Goal: Task Accomplishment & Management: Complete application form

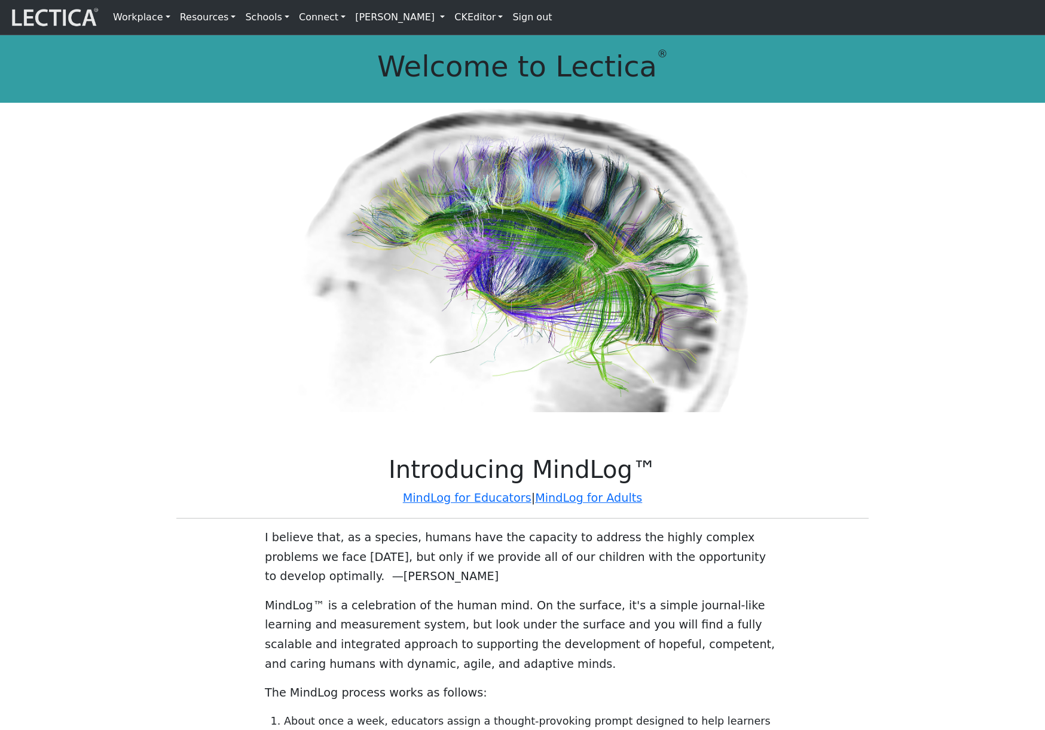
click at [424, 23] on link "[PERSON_NAME]" at bounding box center [399, 17] width 99 height 25
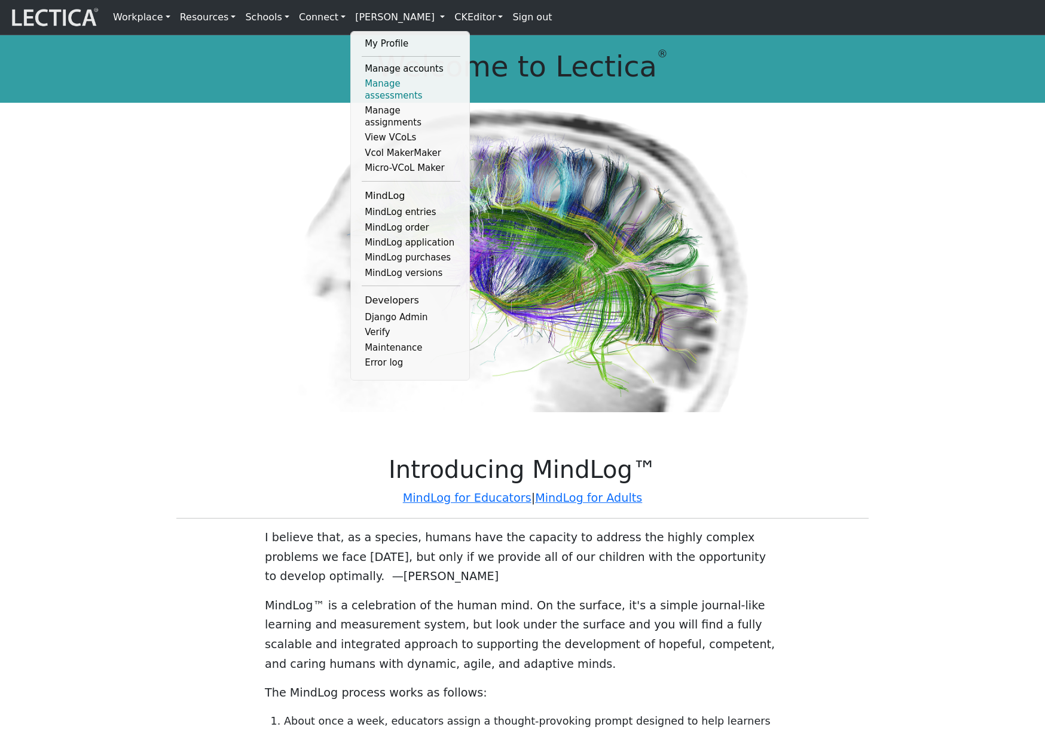
click at [397, 85] on link "Manage assessments" at bounding box center [411, 90] width 99 height 27
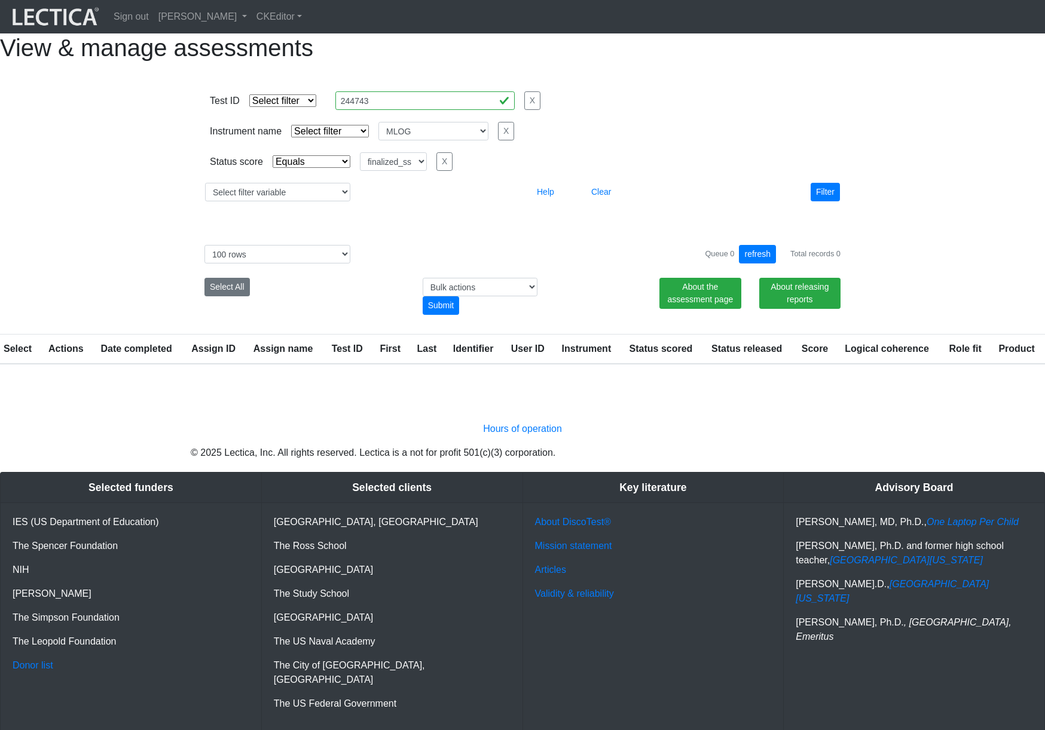
select select
select select "MLOG"
select select "finalized_ss"
select select "100"
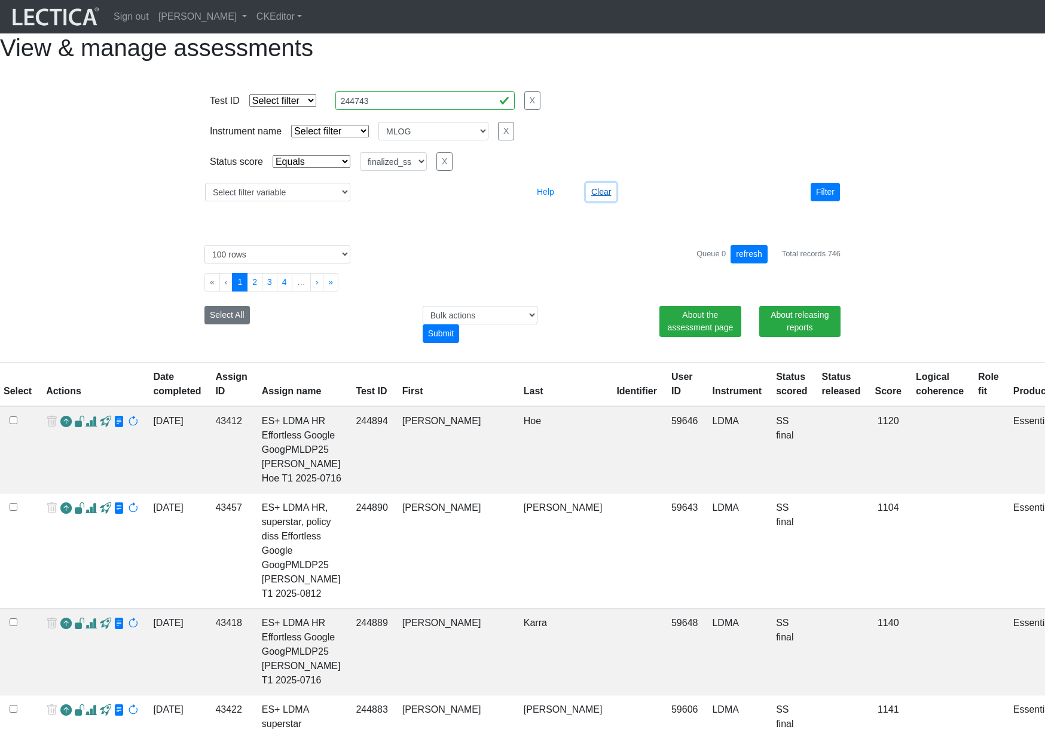
click at [600, 201] on button "Clear" at bounding box center [601, 192] width 30 height 19
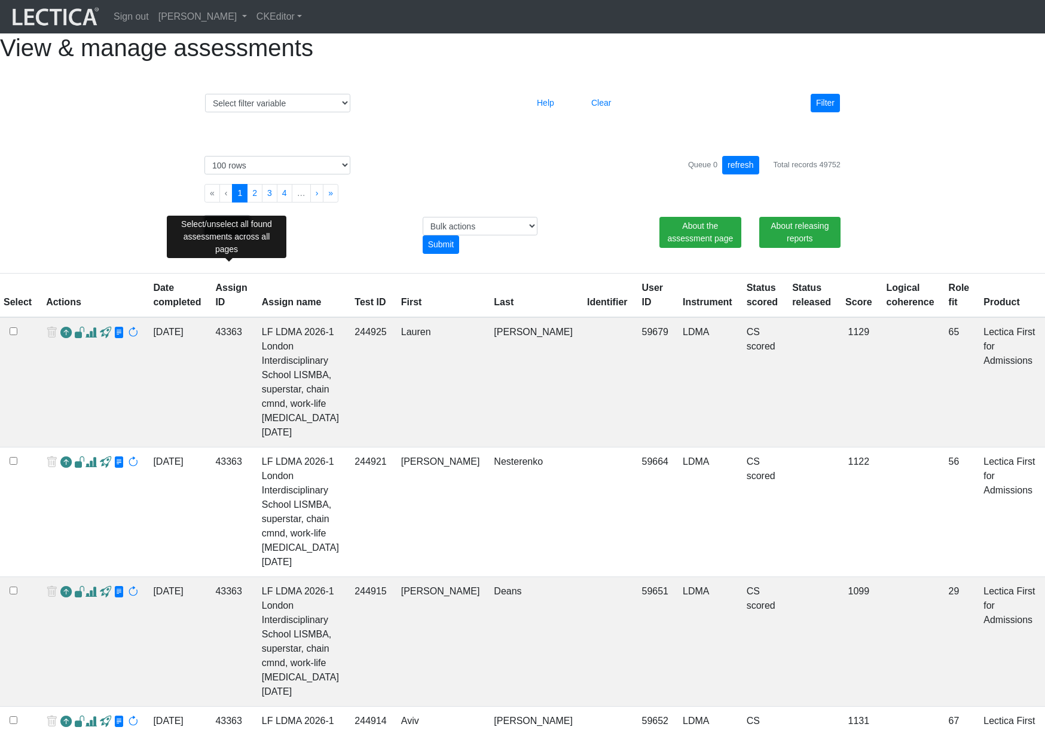
click at [235, 235] on button "Select All" at bounding box center [226, 226] width 45 height 19
checkbox input "true"
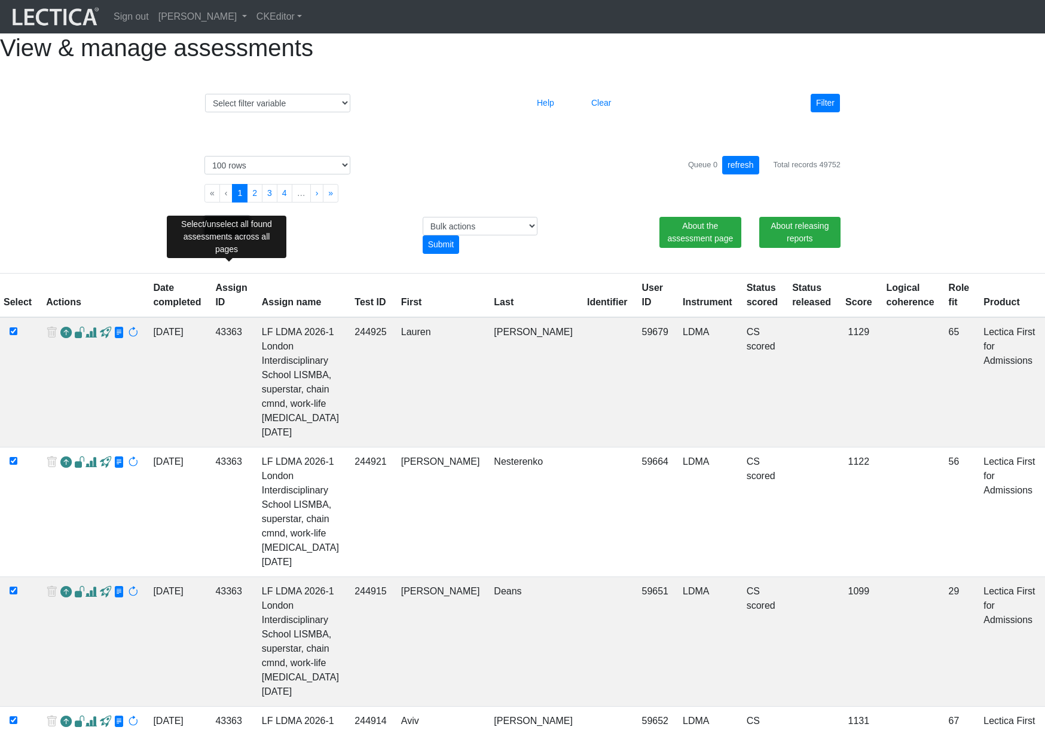
checkbox input "true"
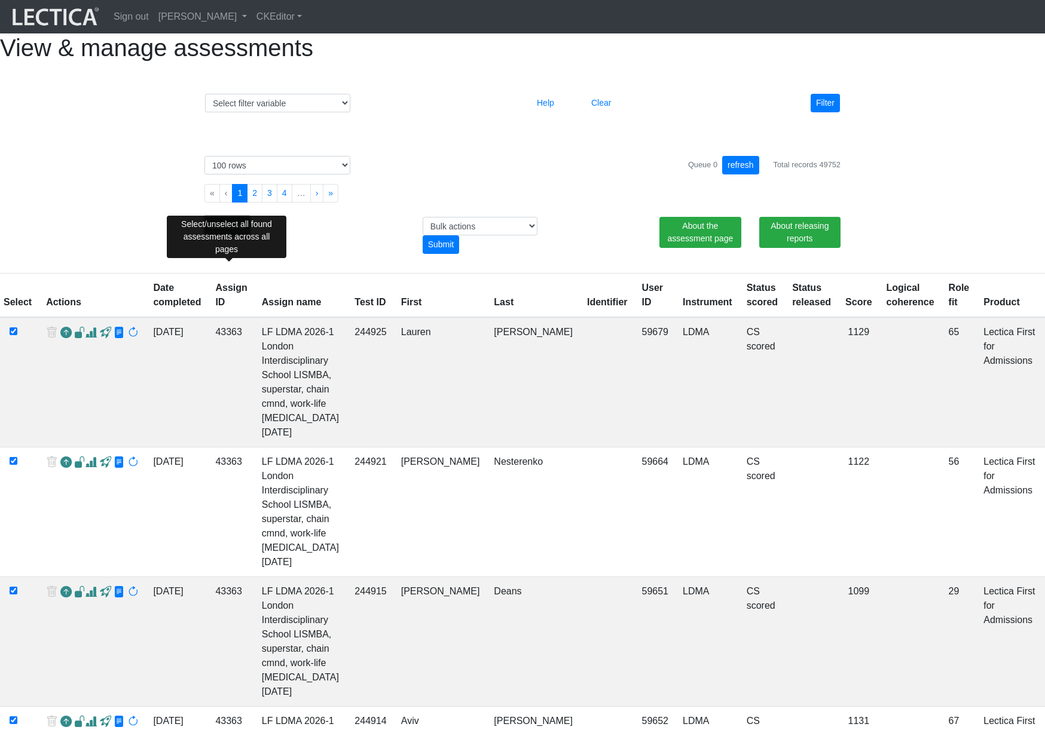
checkbox input "true"
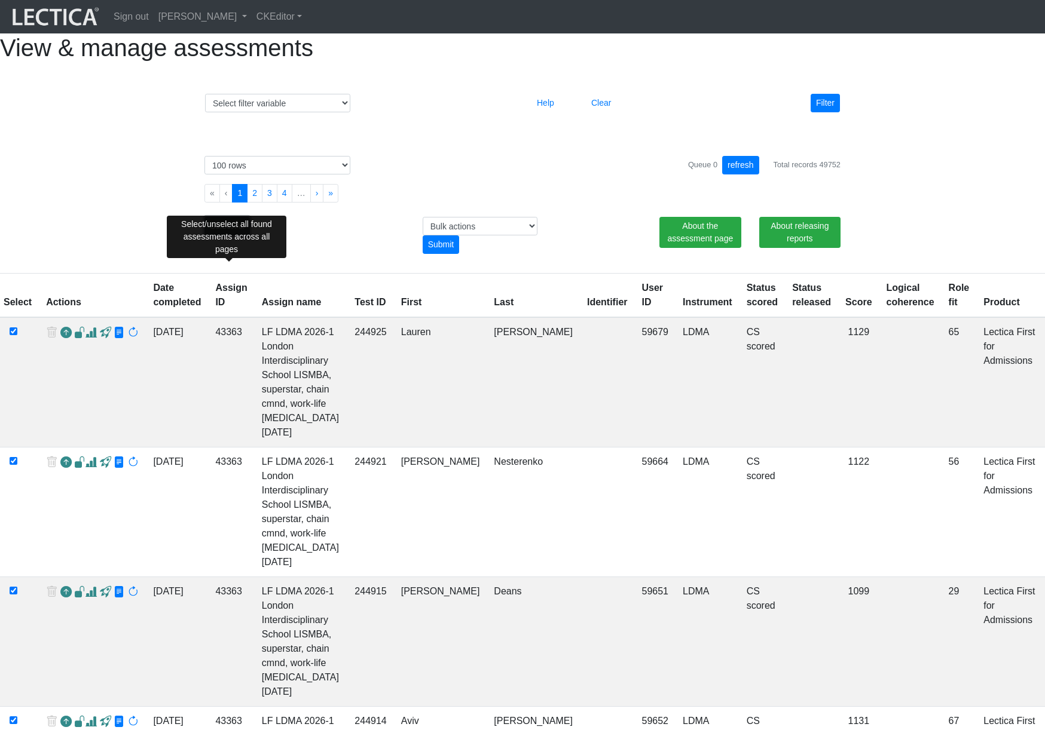
checkbox input "true"
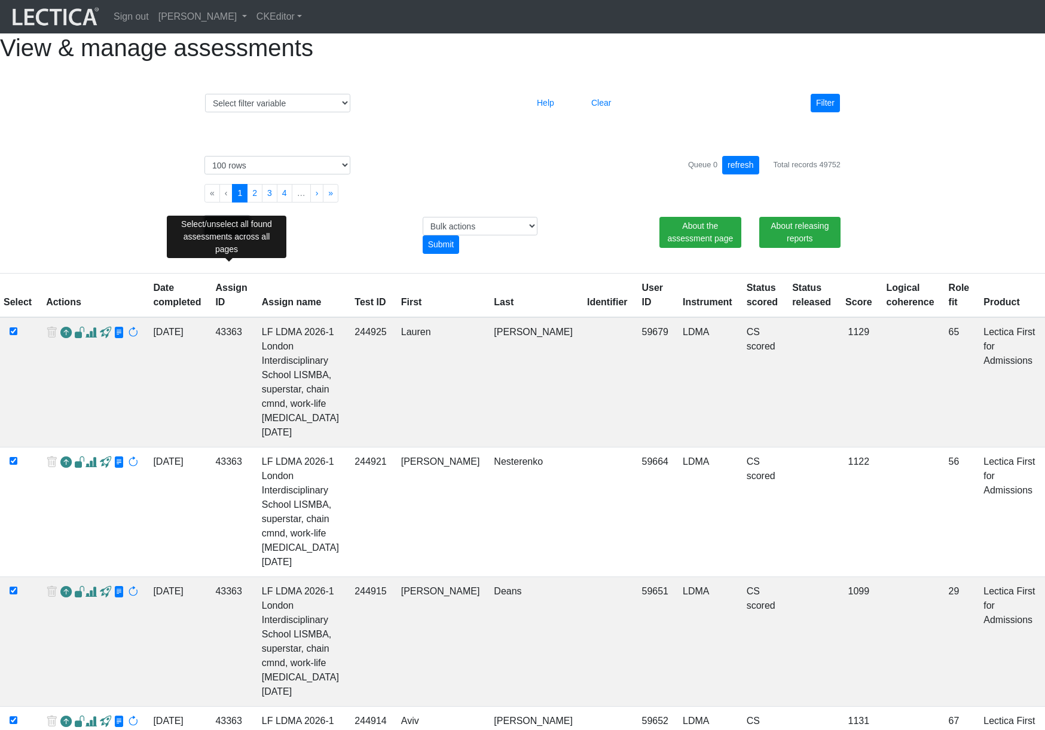
checkbox input "true"
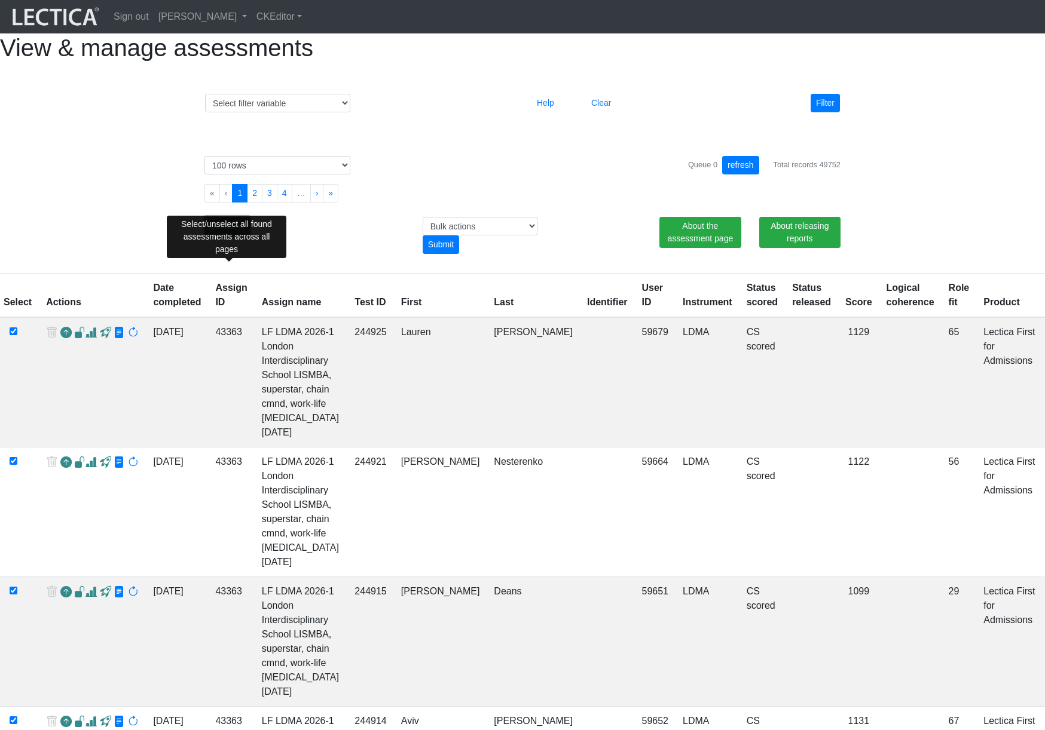
checkbox input "true"
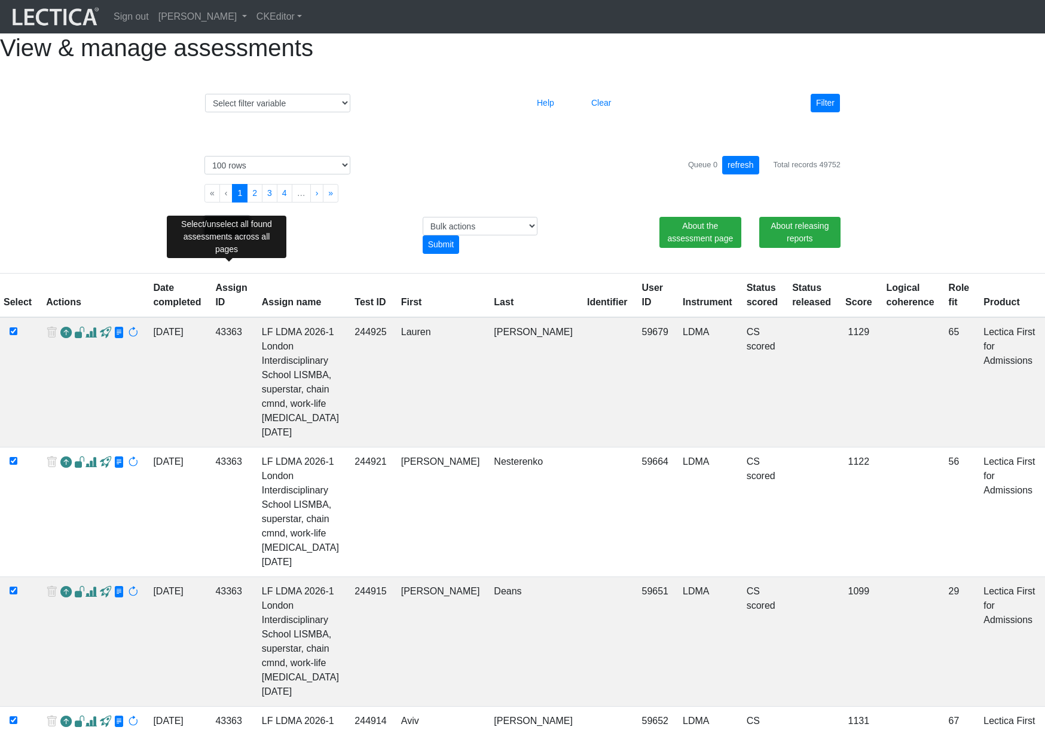
checkbox input "true"
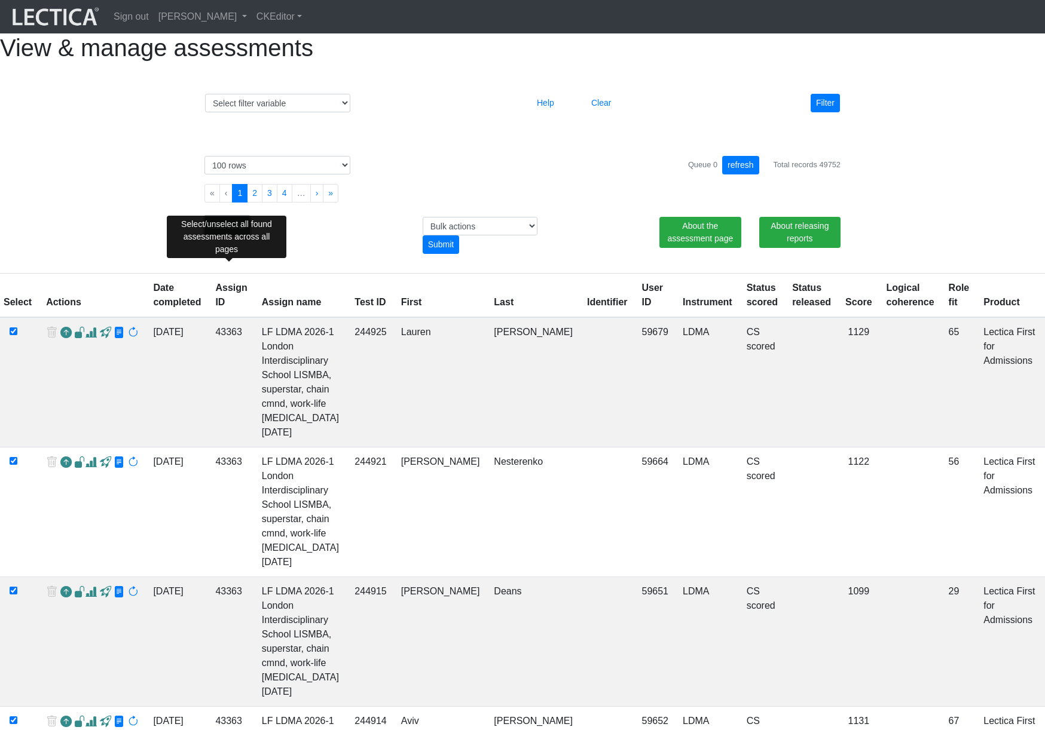
checkbox input "true"
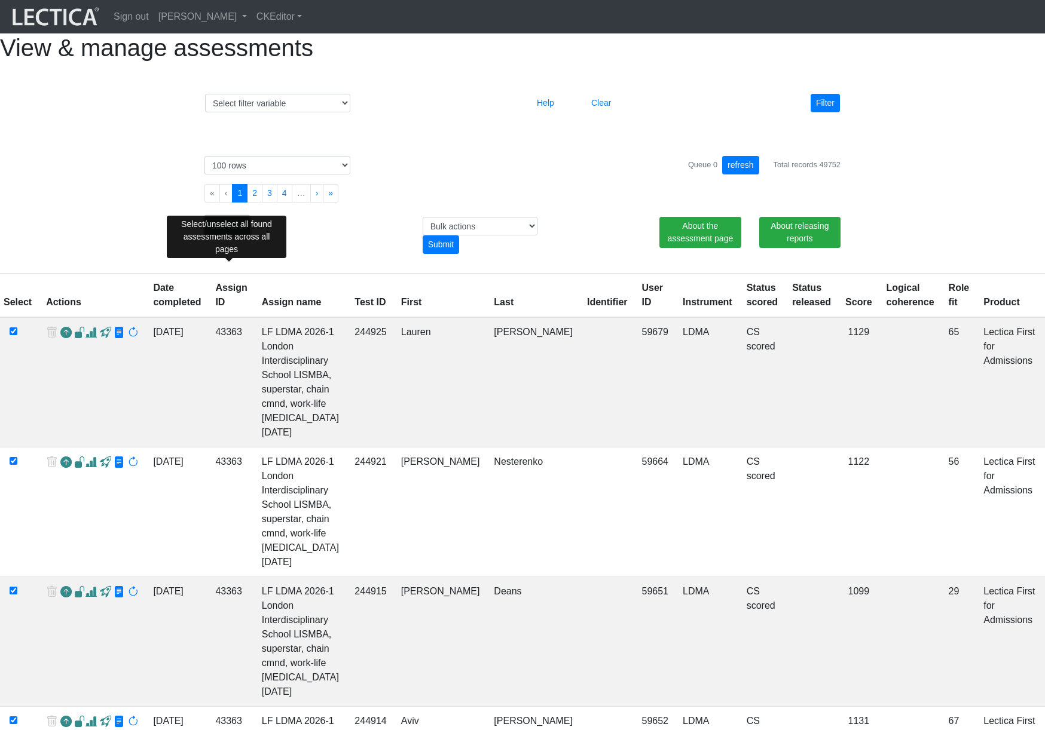
checkbox input "true"
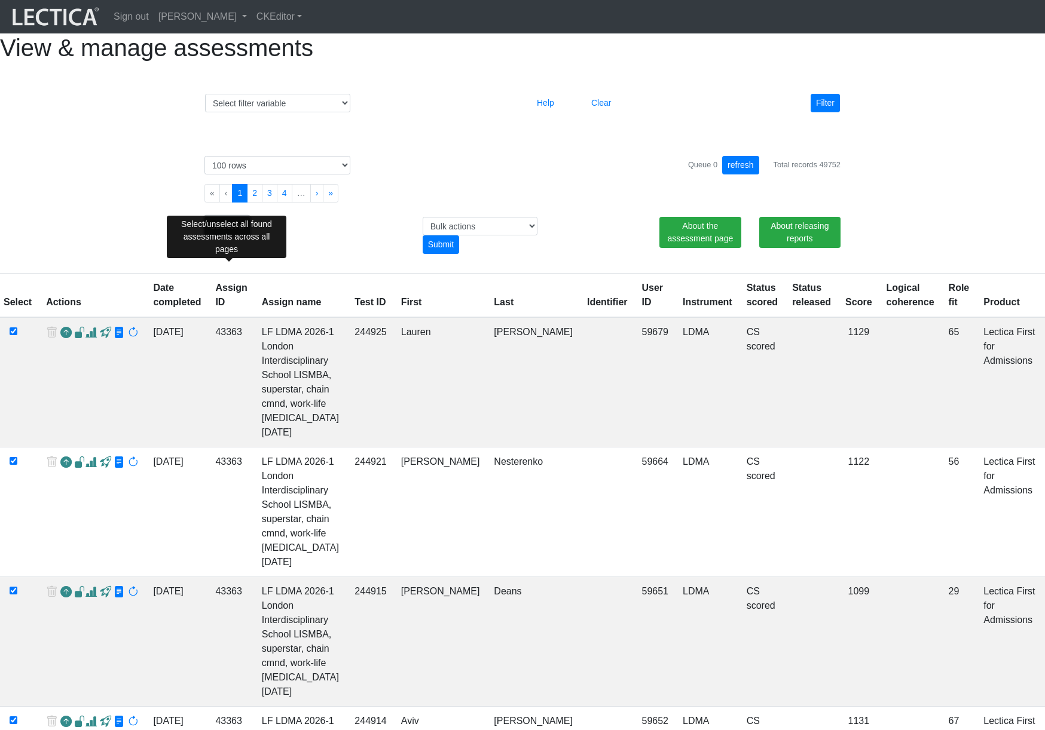
checkbox input "true"
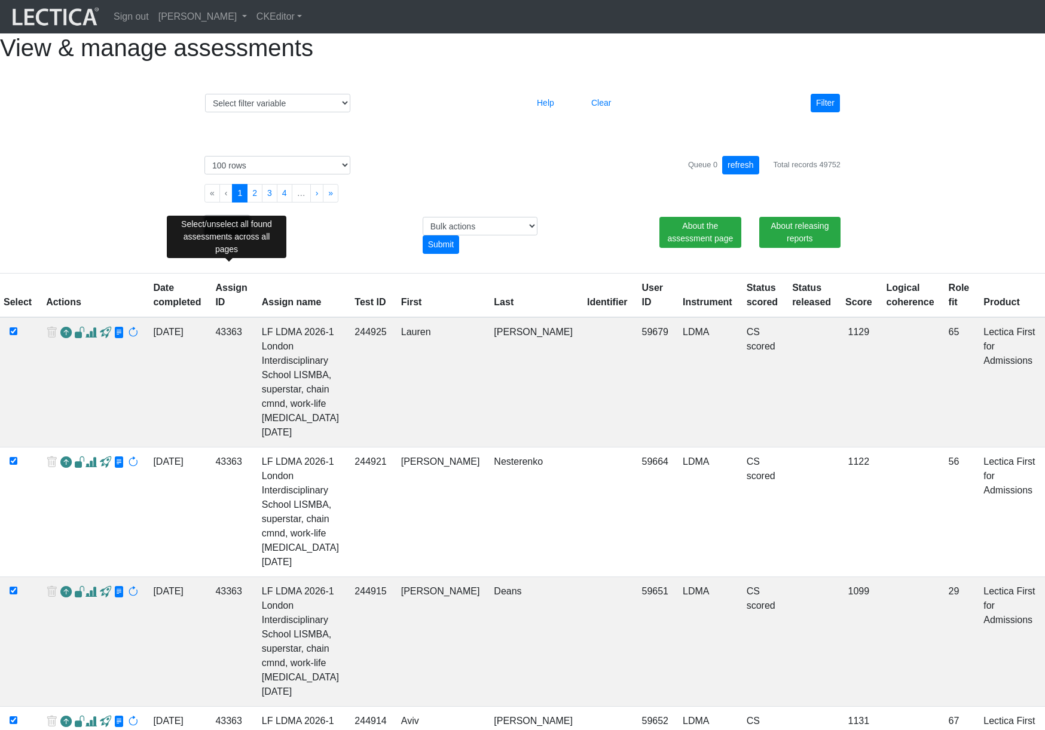
checkbox input "true"
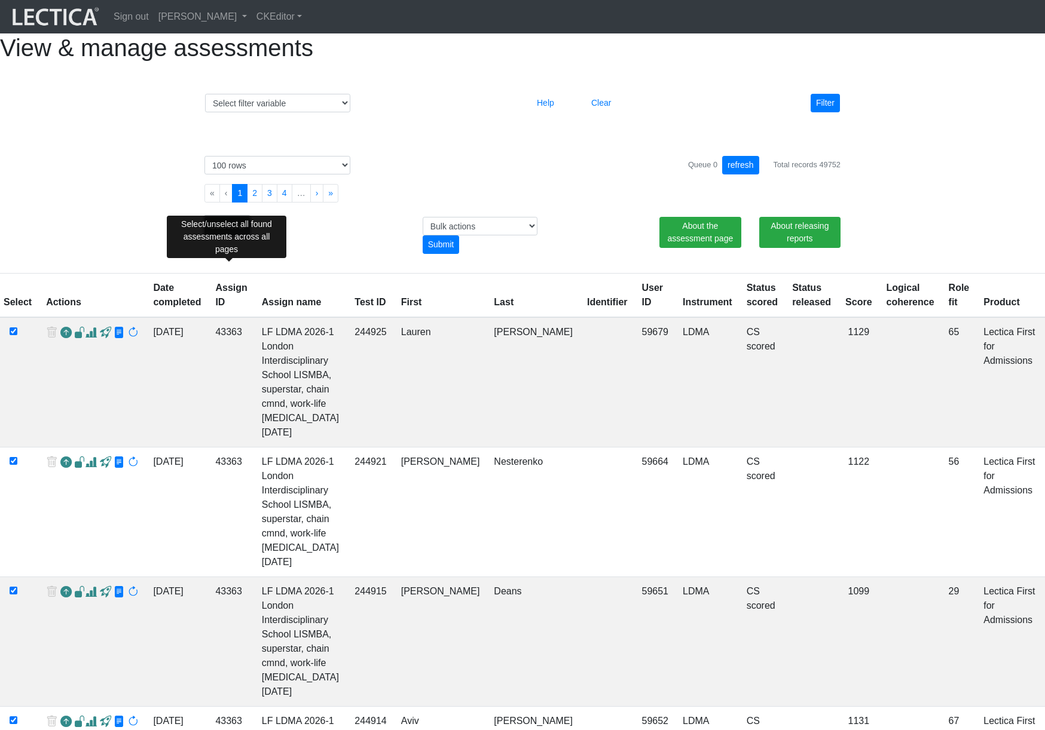
checkbox input "true"
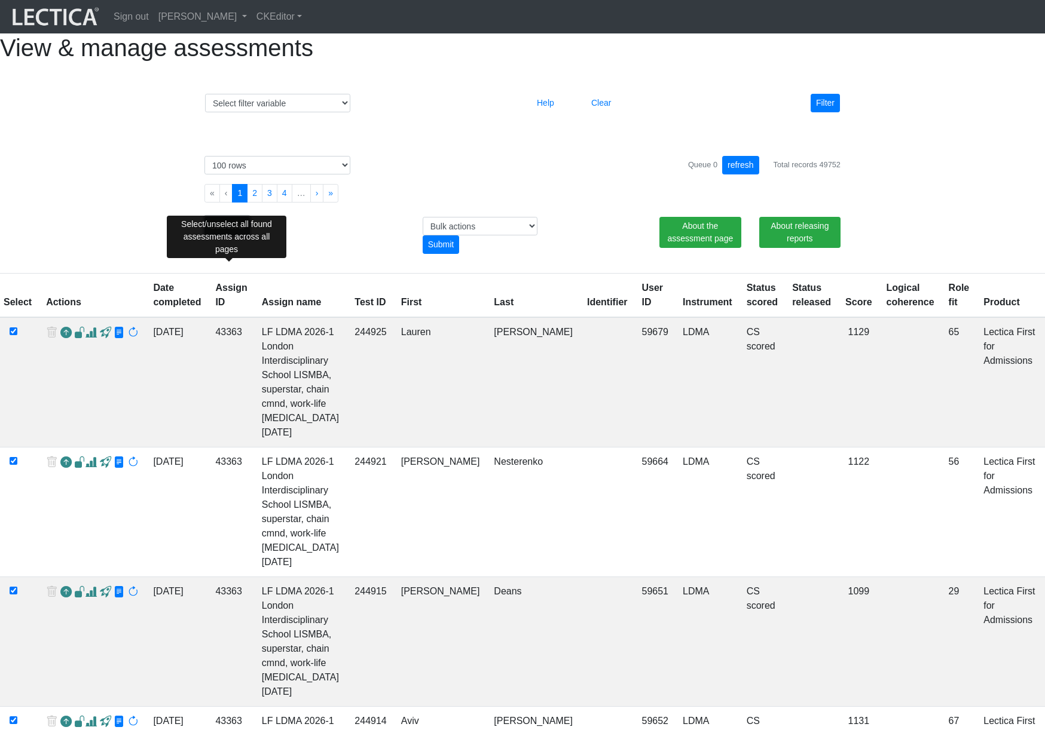
checkbox input "true"
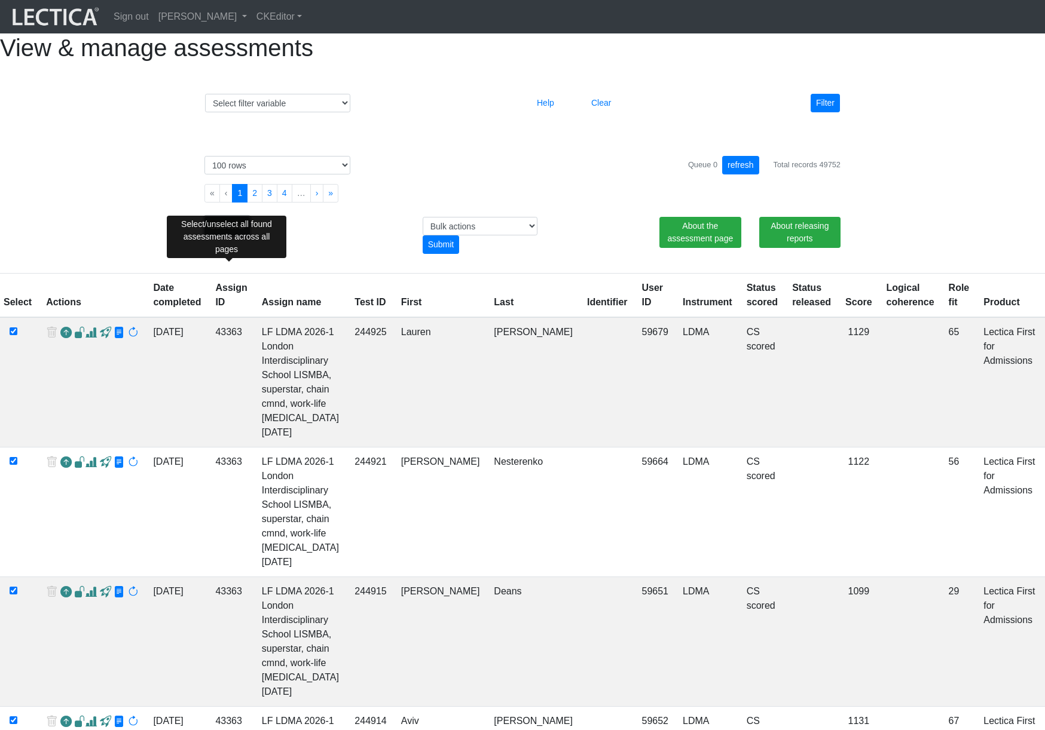
checkbox input "true"
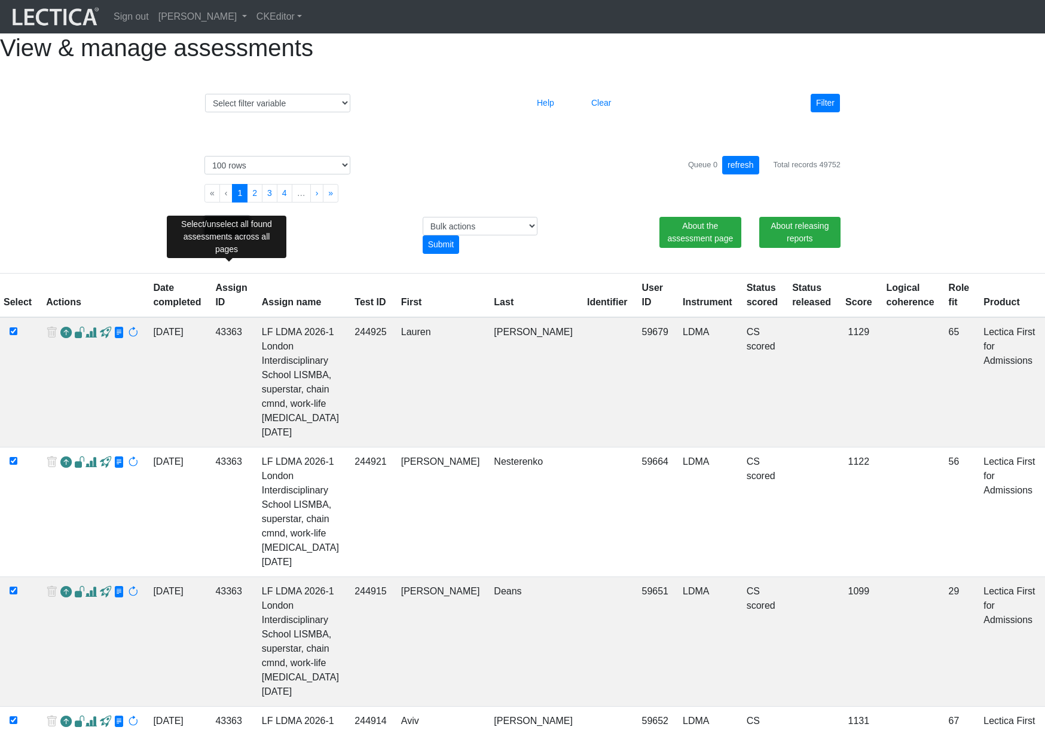
checkbox input "true"
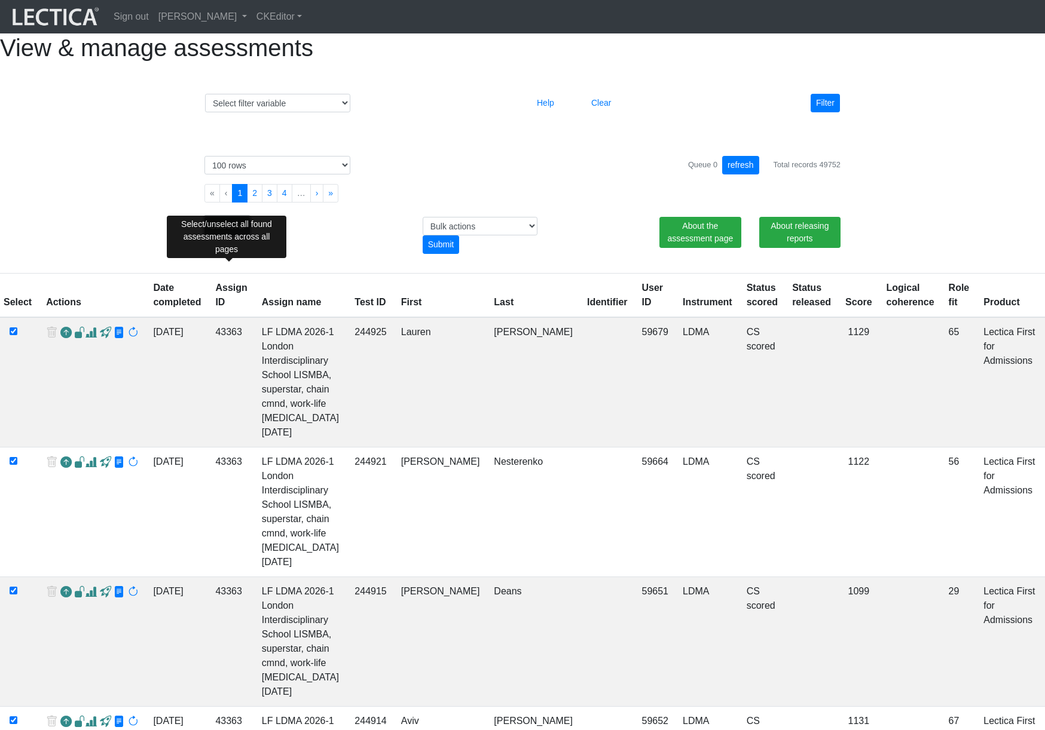
checkbox input "true"
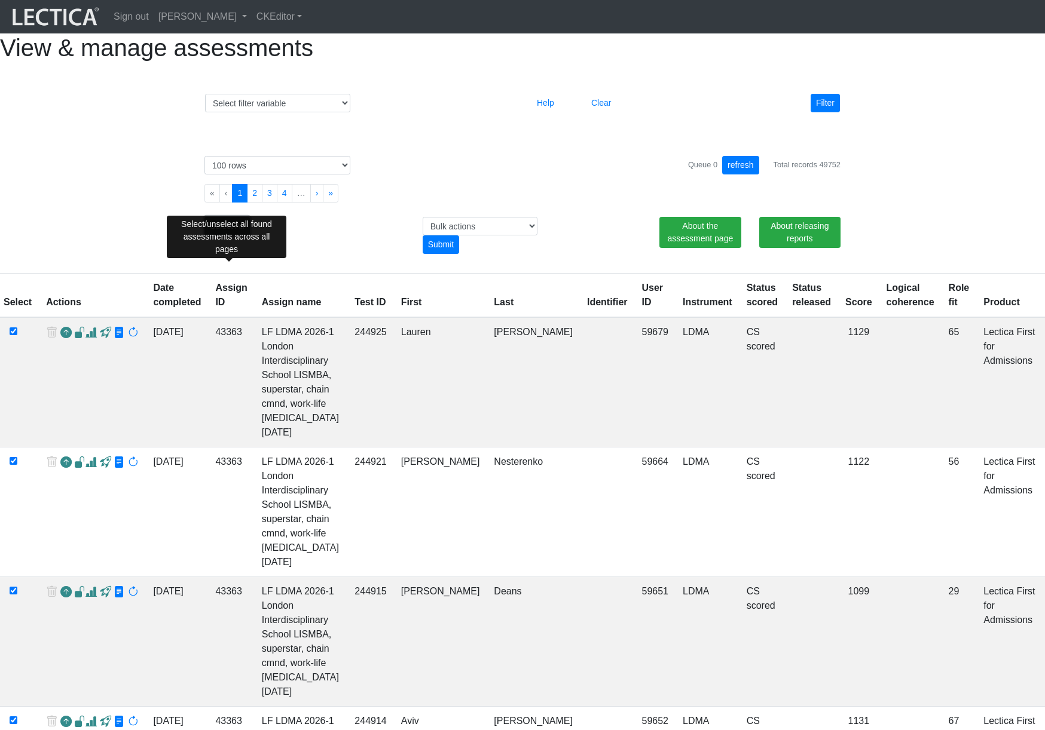
checkbox input "true"
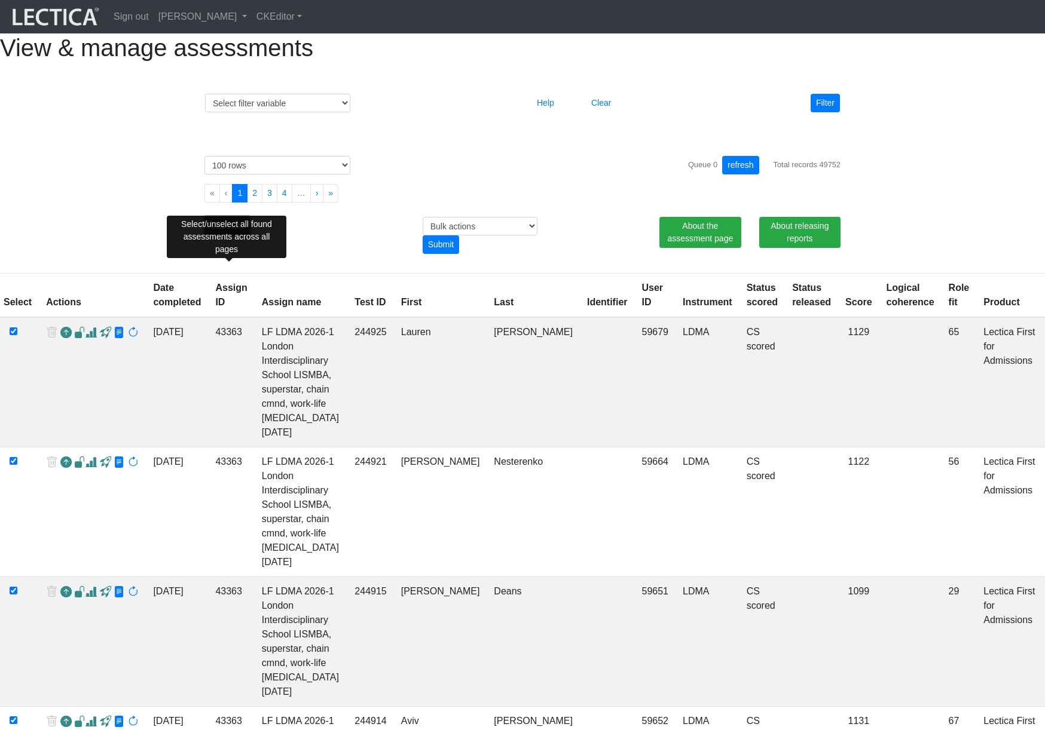
checkbox input "true"
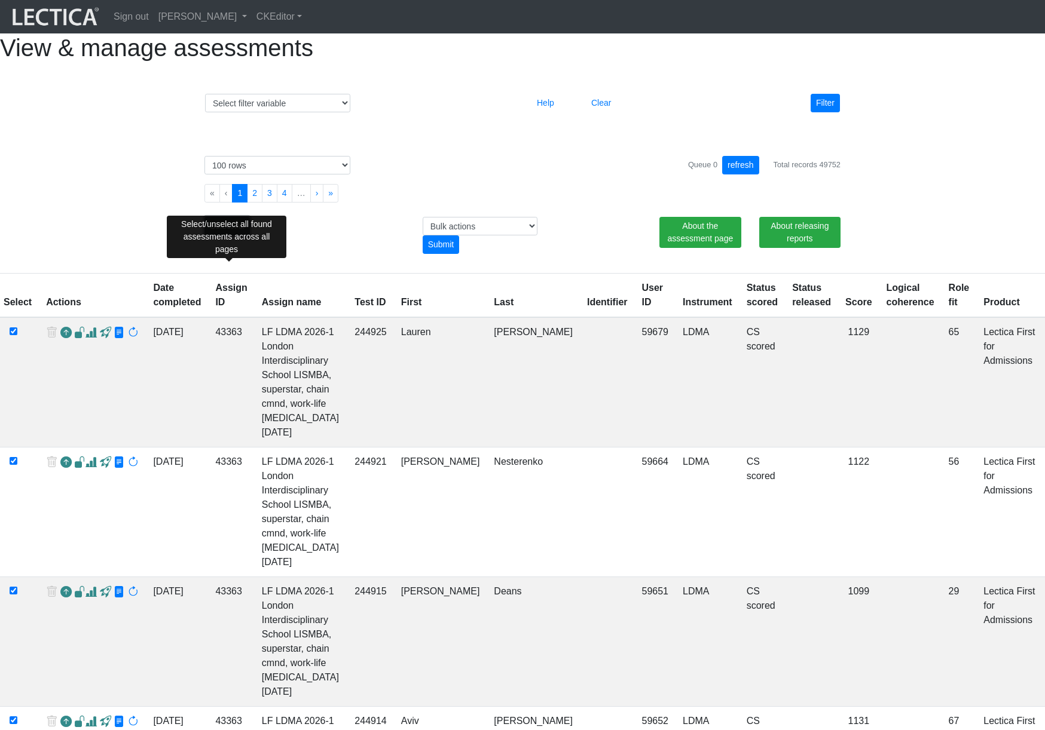
checkbox input "true"
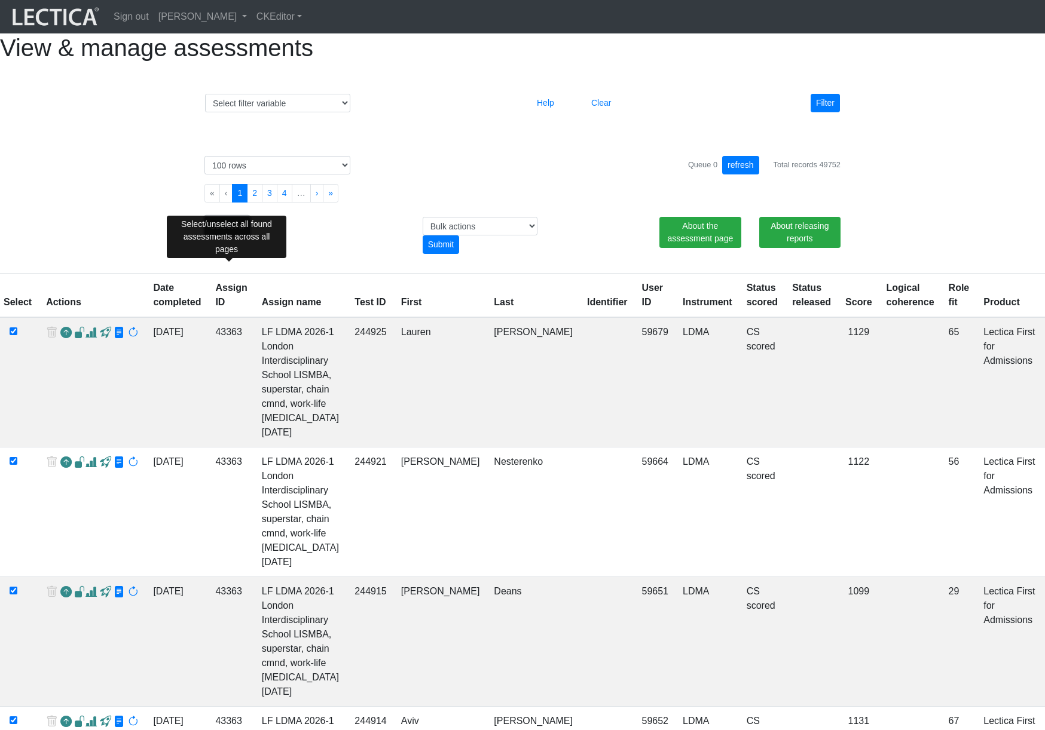
checkbox input "true"
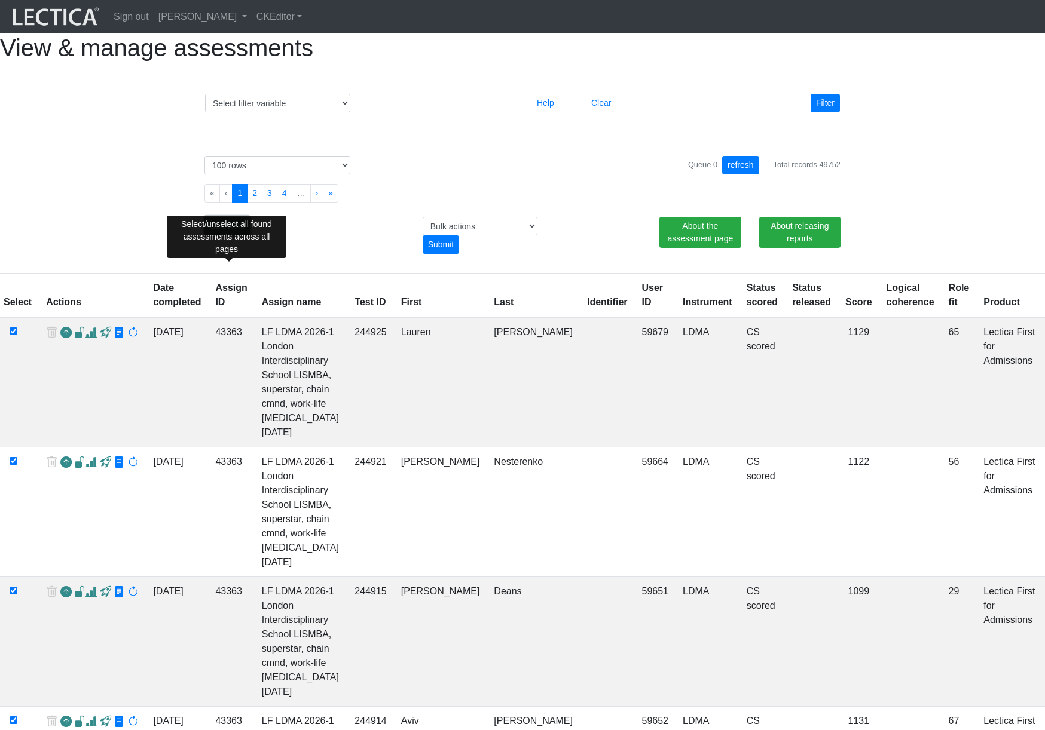
checkbox input "true"
click at [492, 235] on select "Bulk actions download test-taker data finalize cs LF show record Bulk rescore" at bounding box center [480, 226] width 115 height 19
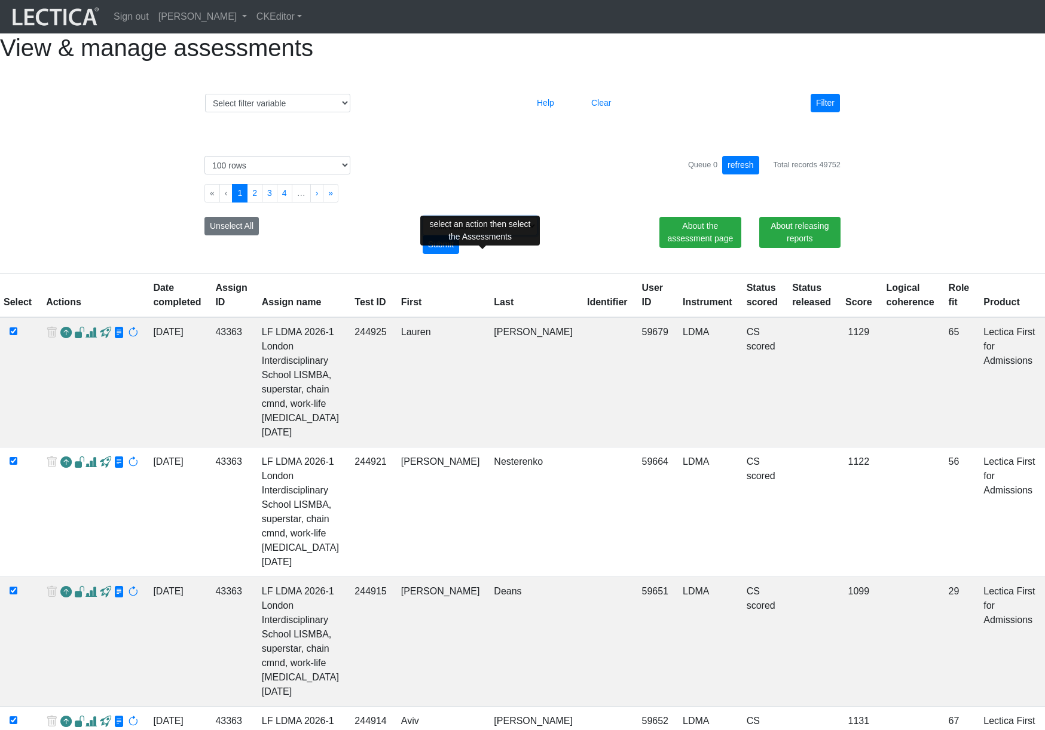
select select "bulk_rescore"
click at [423, 235] on select "Bulk actions download test-taker data finalize cs LF show record Bulk rescore" at bounding box center [480, 226] width 115 height 19
click at [438, 254] on div "Submit" at bounding box center [441, 244] width 37 height 19
click at [739, 175] on button "refresh" at bounding box center [740, 165] width 37 height 19
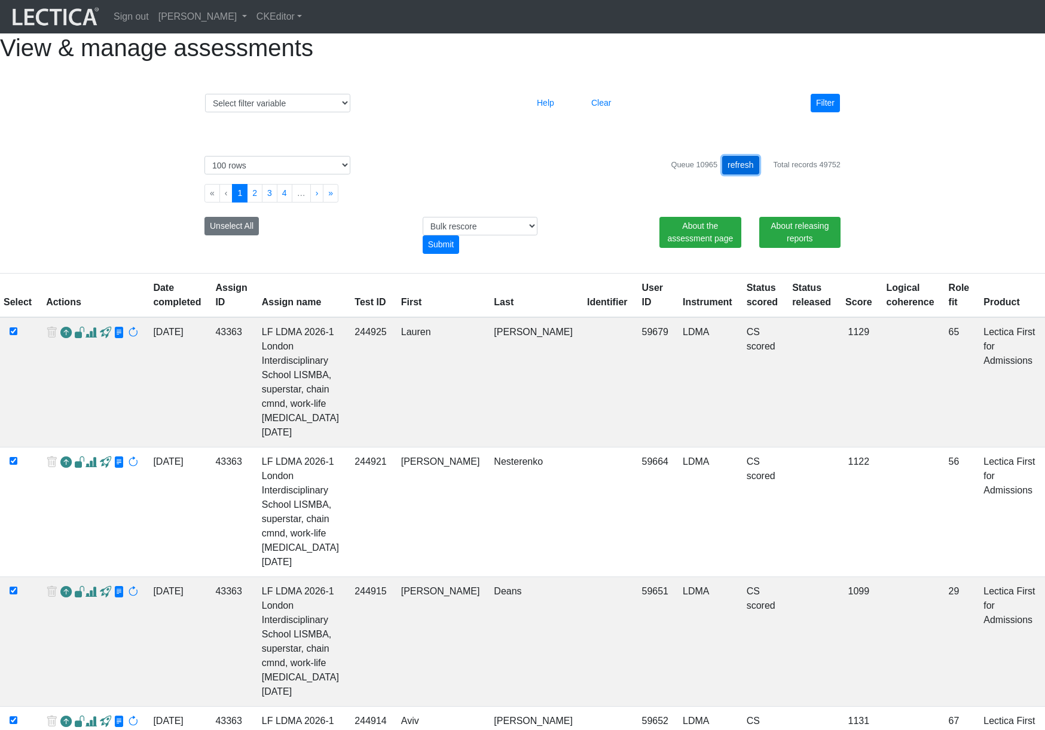
click at [739, 175] on button "refresh" at bounding box center [740, 165] width 37 height 19
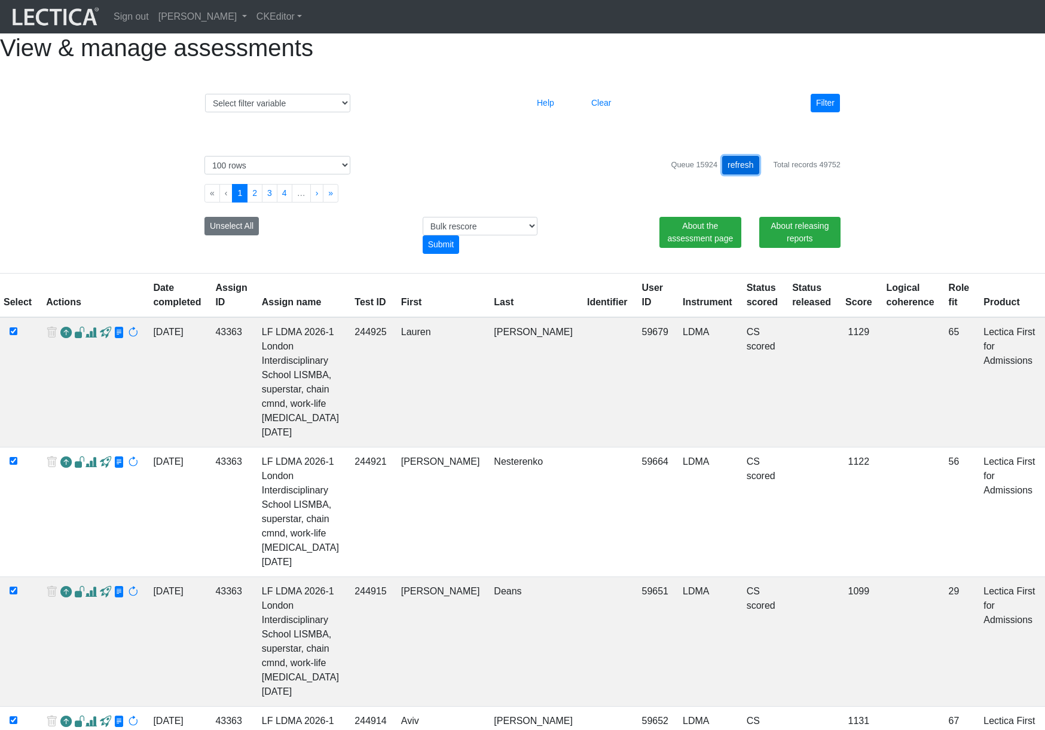
click at [739, 175] on button "refresh" at bounding box center [740, 165] width 37 height 19
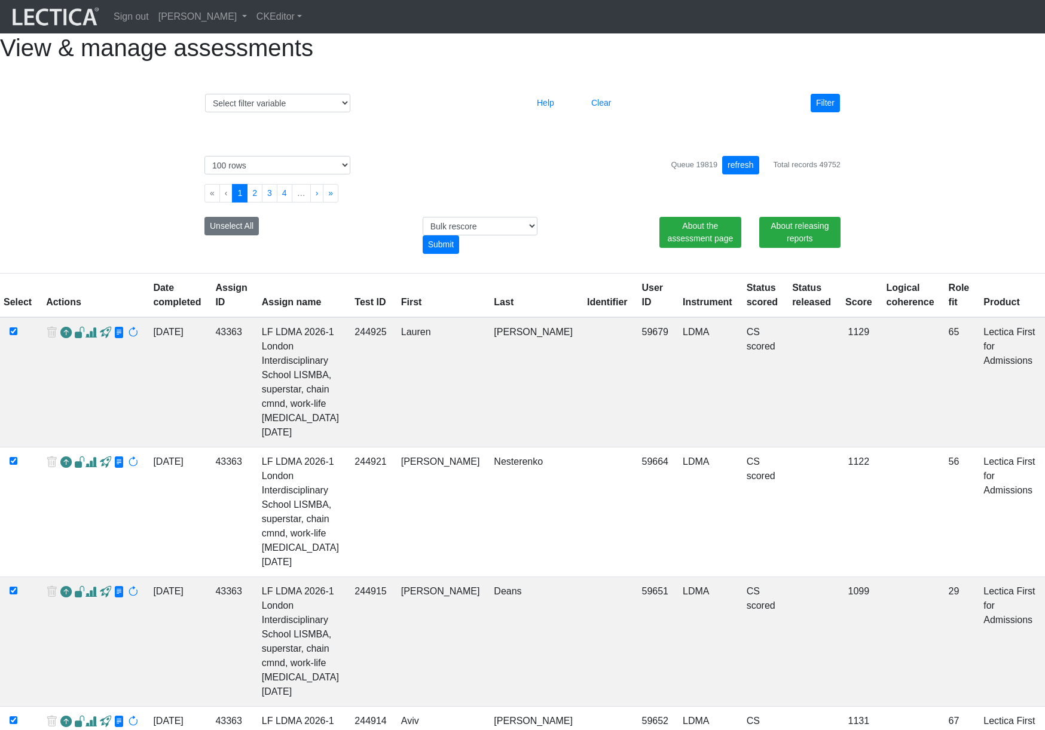
click at [398, 117] on div "Select filter variable Assignment name Assignment ID Clarity persuasive Clarity…" at bounding box center [522, 103] width 644 height 28
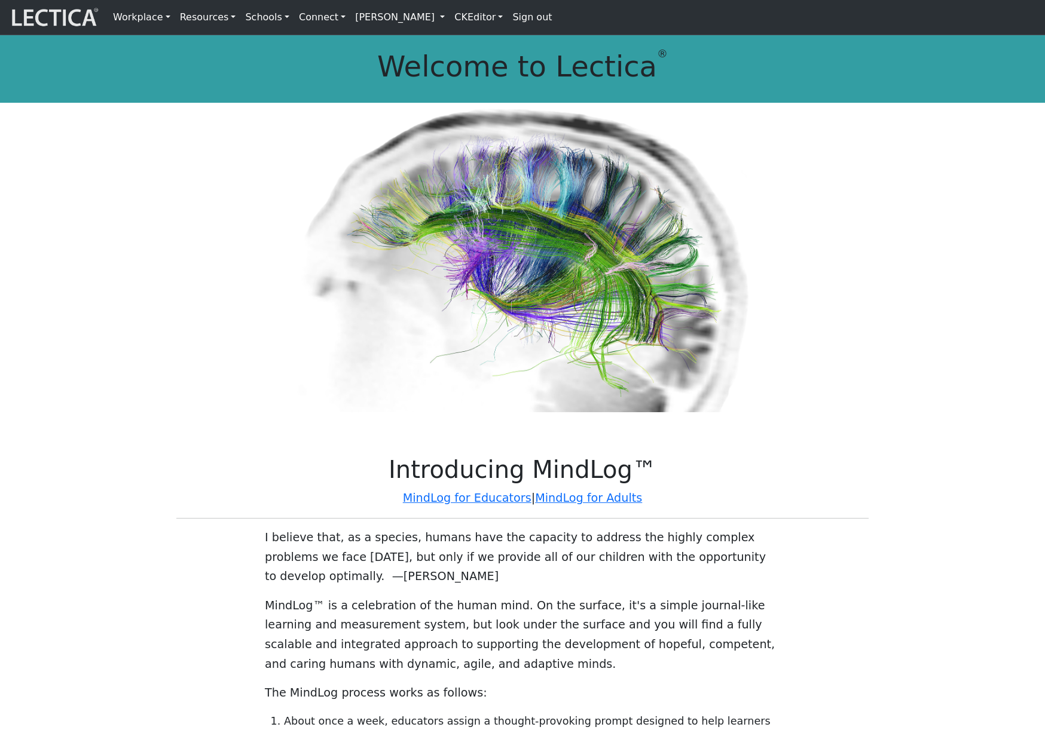
click at [448, 20] on link "[PERSON_NAME]" at bounding box center [399, 17] width 99 height 25
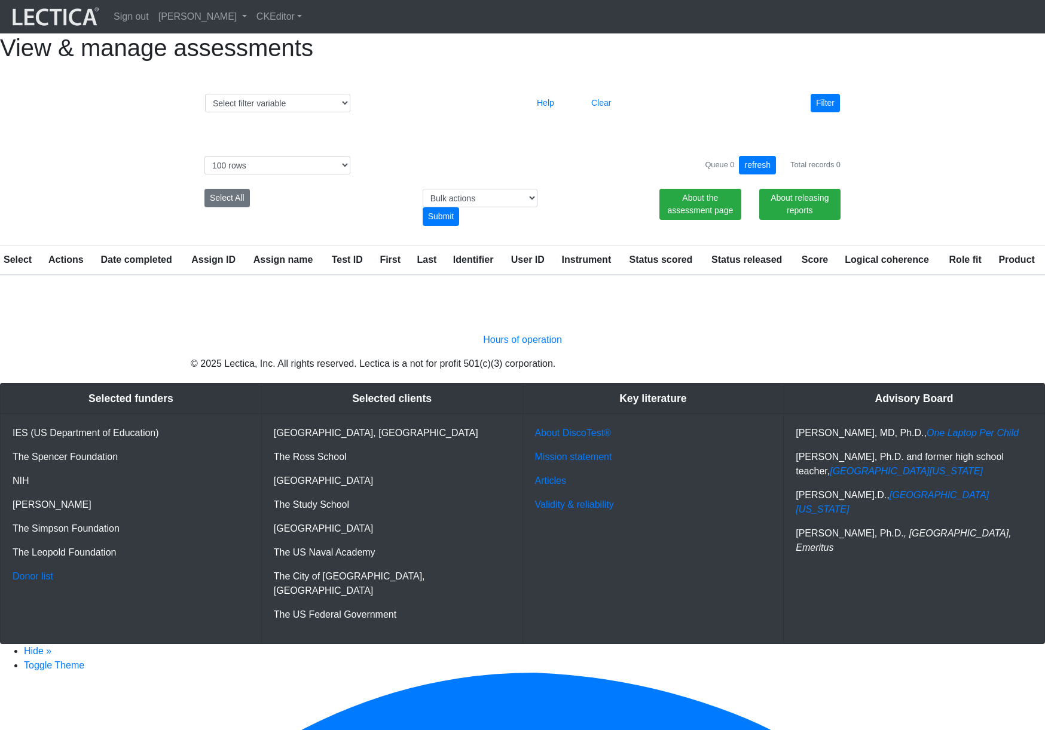
select select "100"
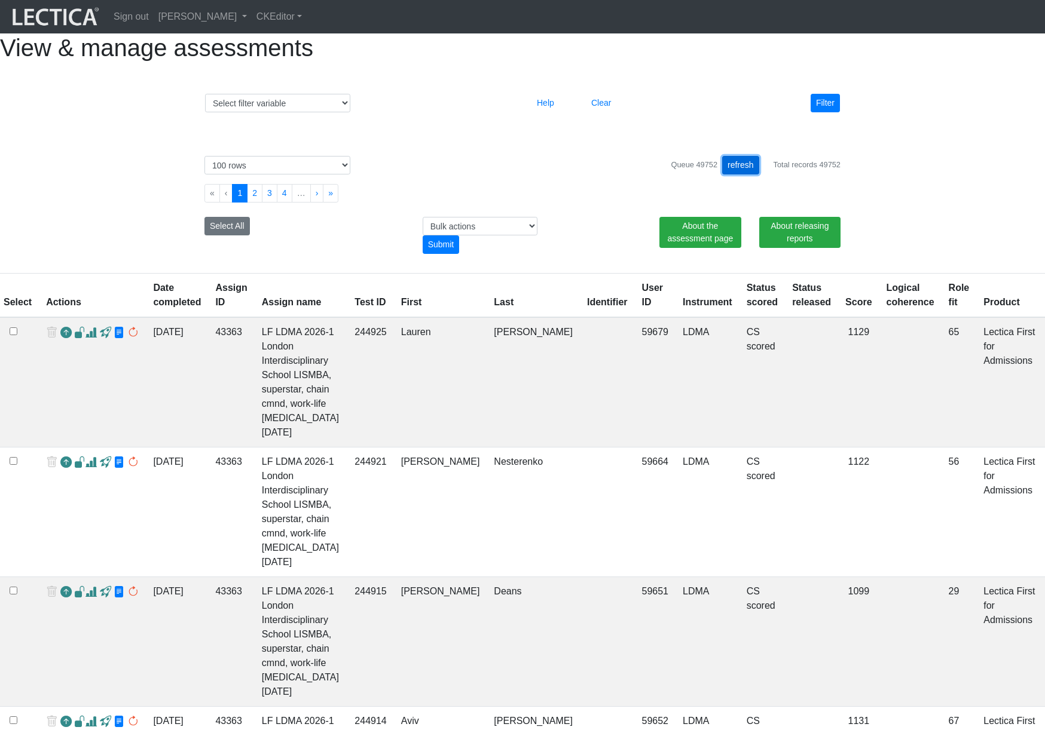
click at [741, 175] on button "refresh" at bounding box center [740, 165] width 37 height 19
click at [513, 184] on div "Select # rows to display 10 rows 20 rows 50 rows 100 rows 200 rows 500 rows 100…" at bounding box center [522, 200] width 663 height 117
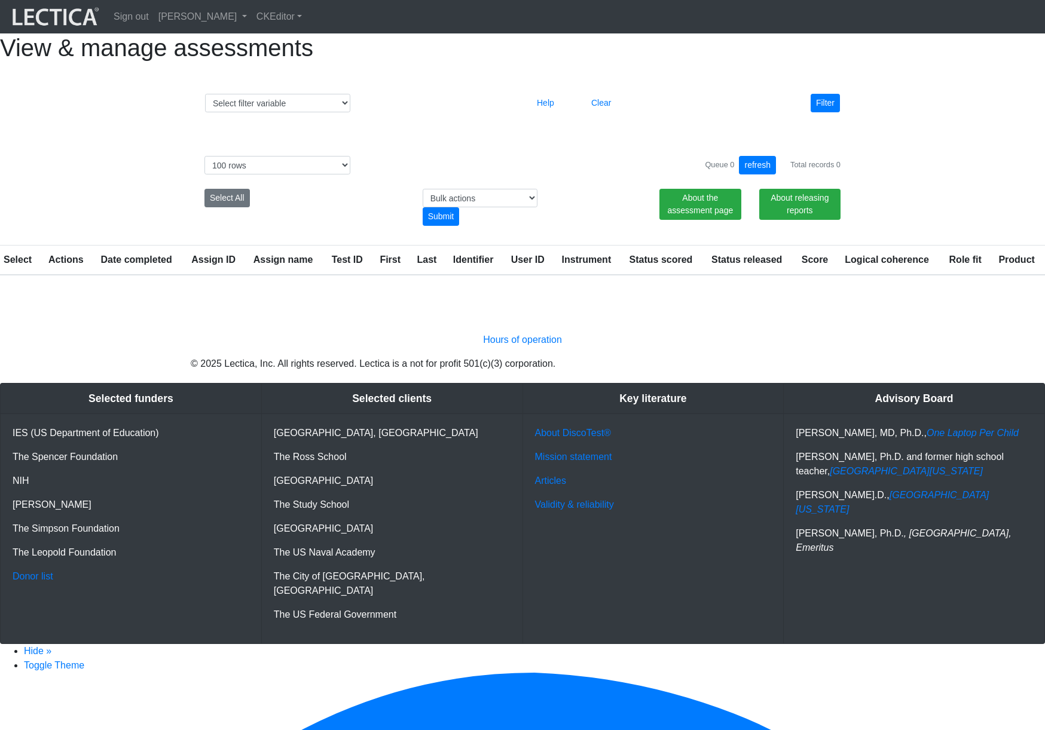
select select "100"
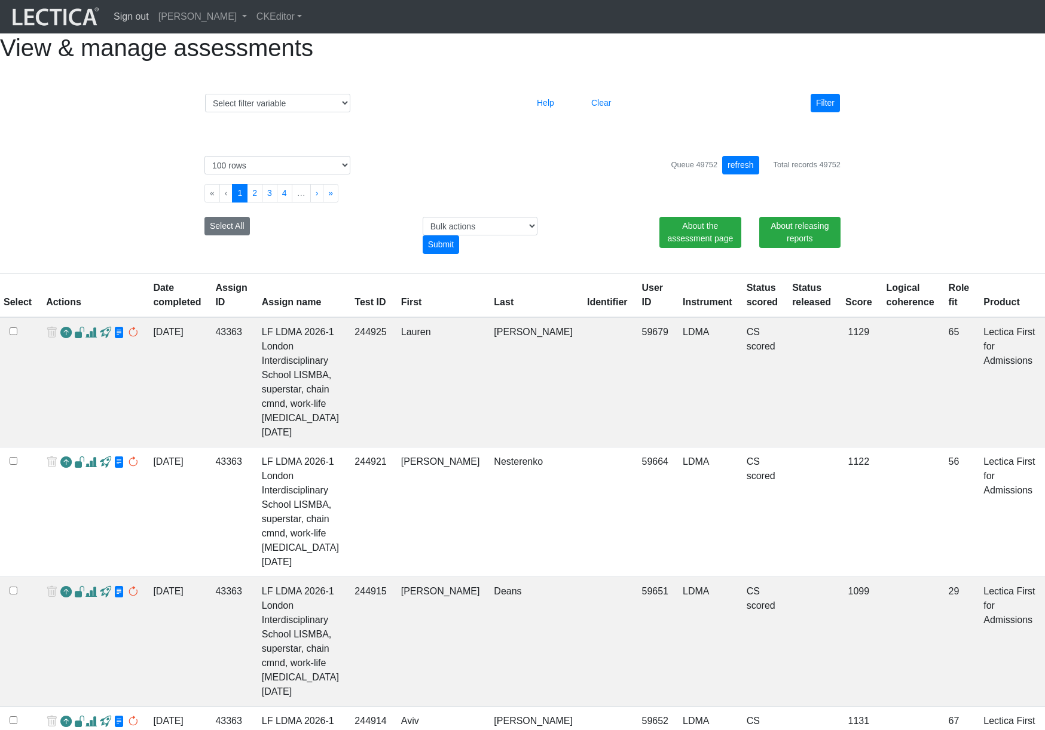
click at [129, 15] on link "Sign out" at bounding box center [131, 17] width 45 height 24
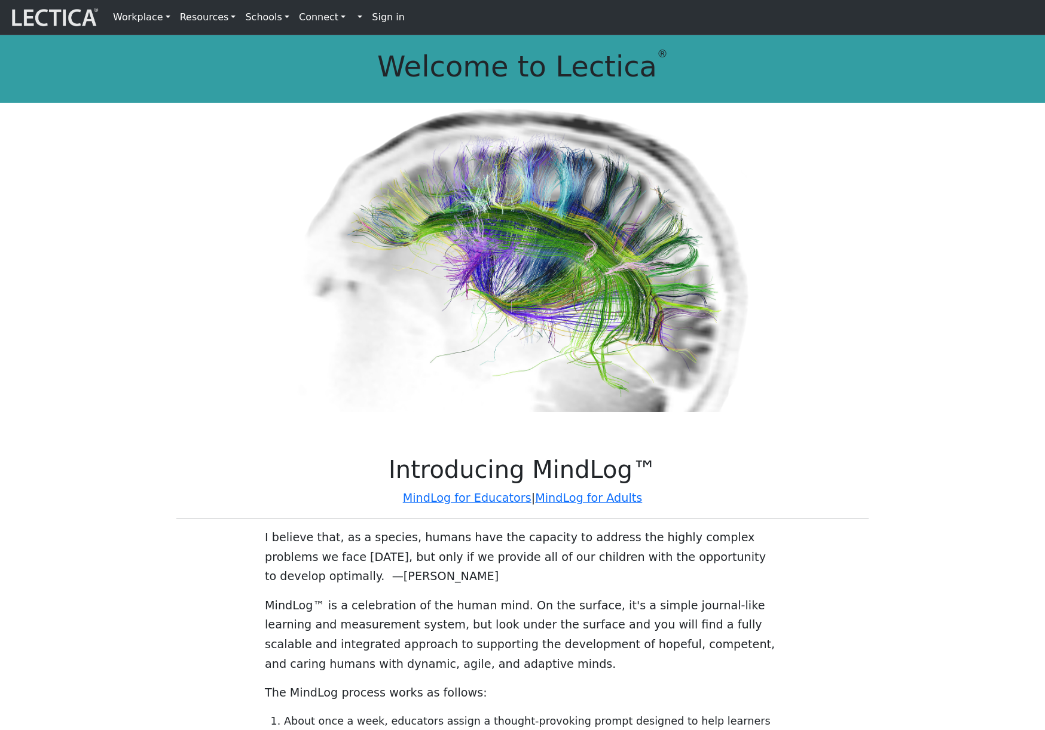
scroll to position [0, 3]
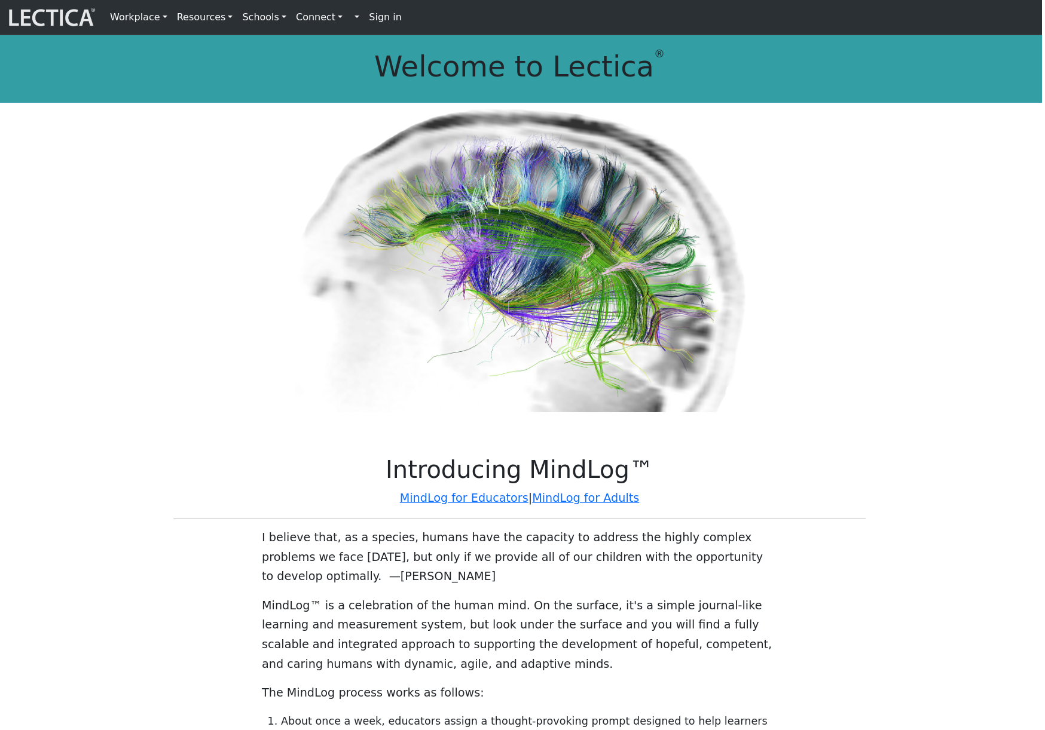
click at [369, 22] on strong "Sign in" at bounding box center [385, 16] width 33 height 11
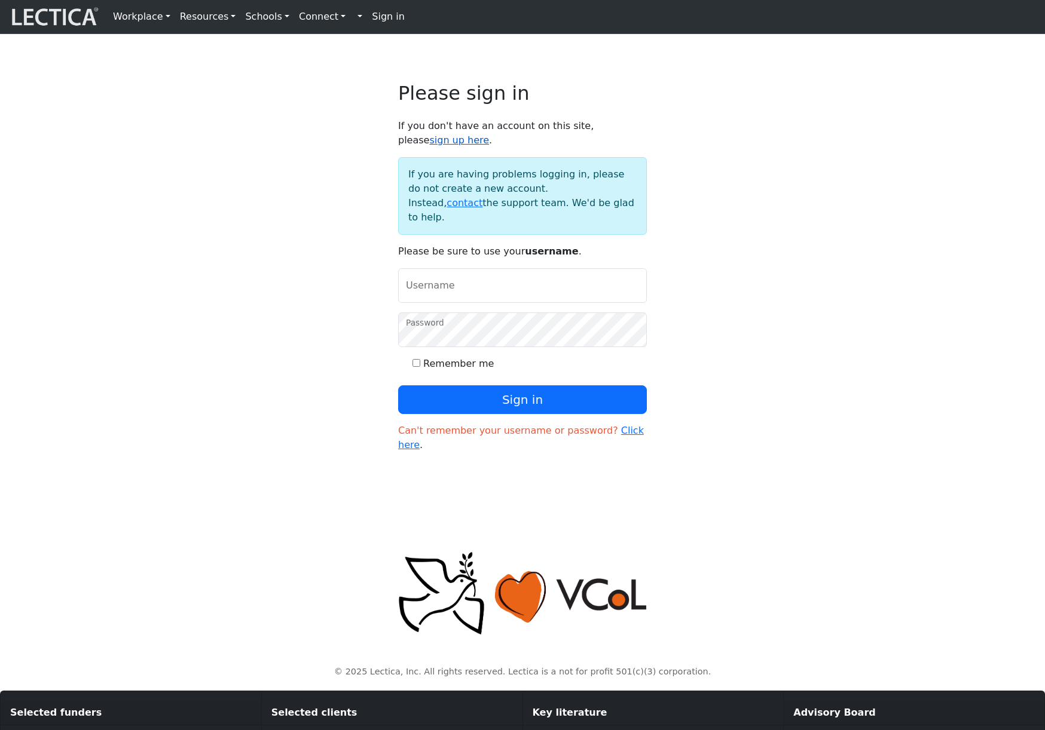
click at [489, 143] on link "sign up here" at bounding box center [459, 139] width 60 height 11
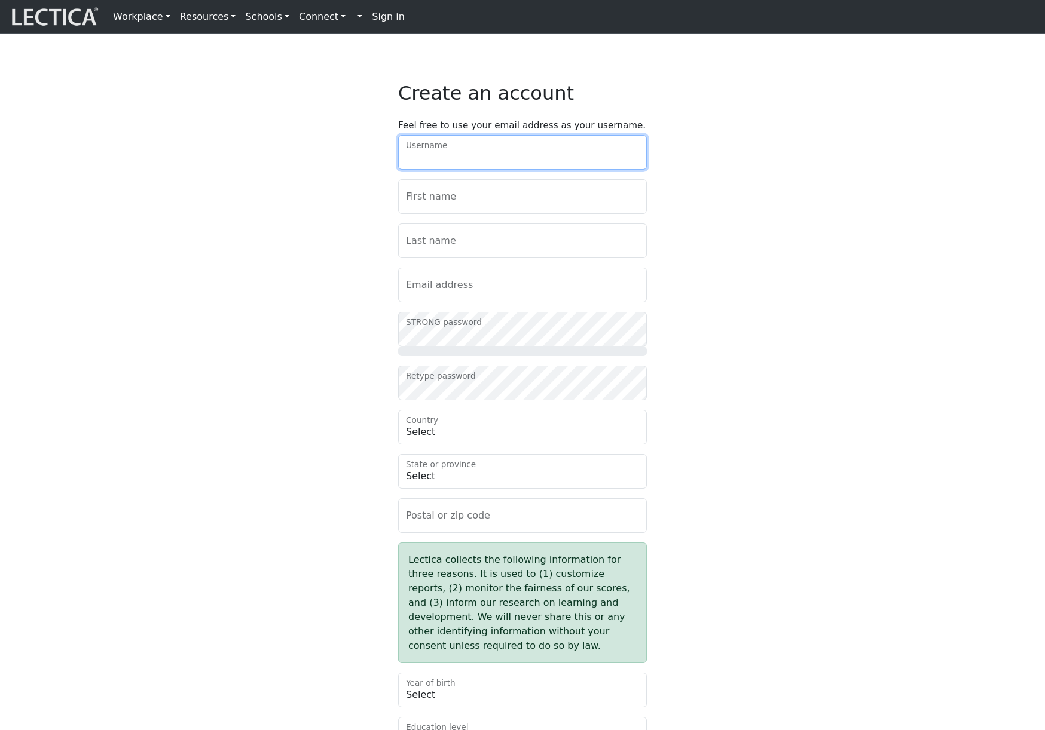
click at [506, 170] on input "Username" at bounding box center [522, 152] width 249 height 35
type input "cybecyxojy"
type input "Hyacinth"
type input "Roth"
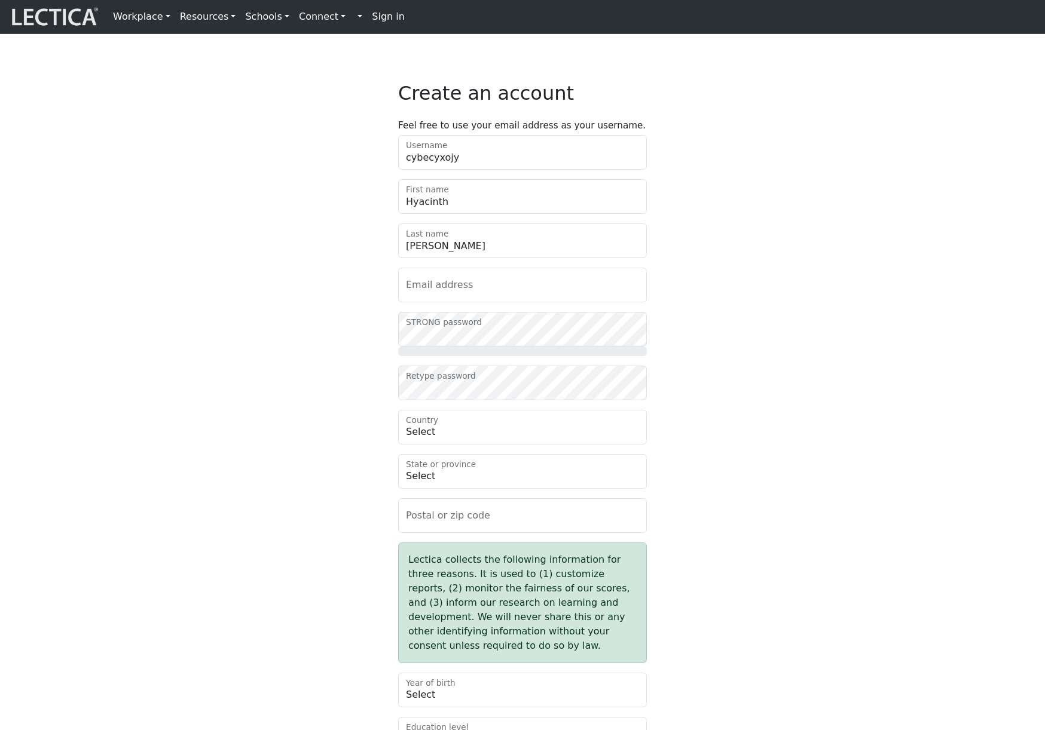
type input "didaniluc@mailinator.com"
type input "41479"
type input "Voluptatem Aliquip"
checkbox input "true"
select select "47"
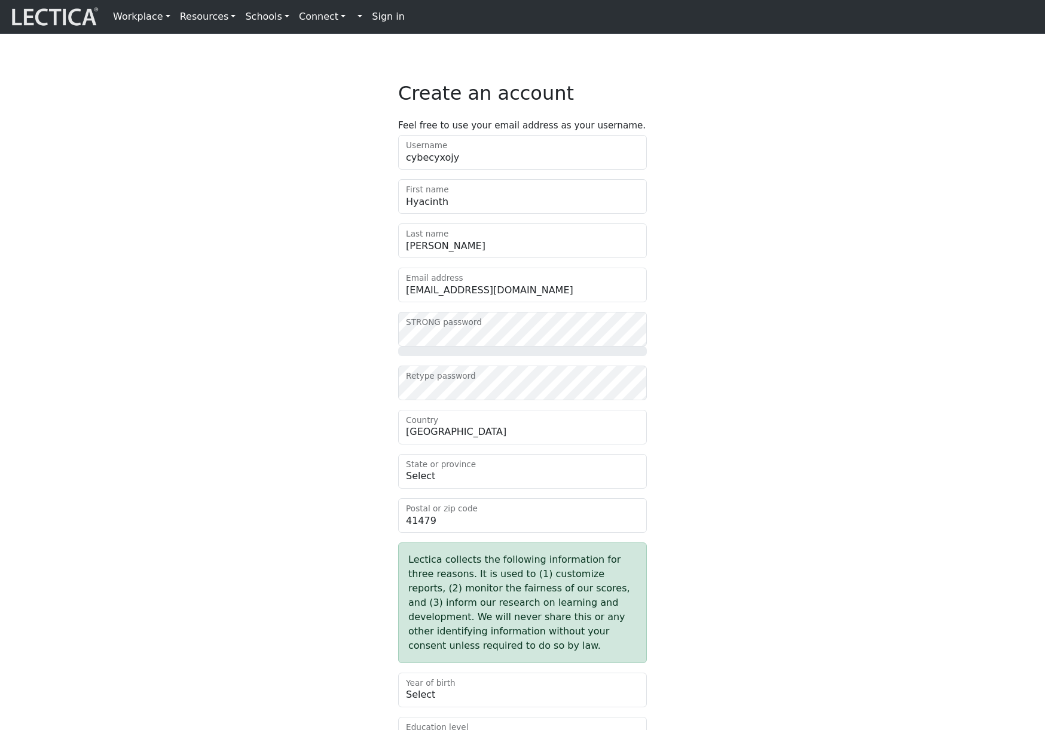
select select "4715"
select select "1984"
select select "5"
select select "binary"
select select "101"
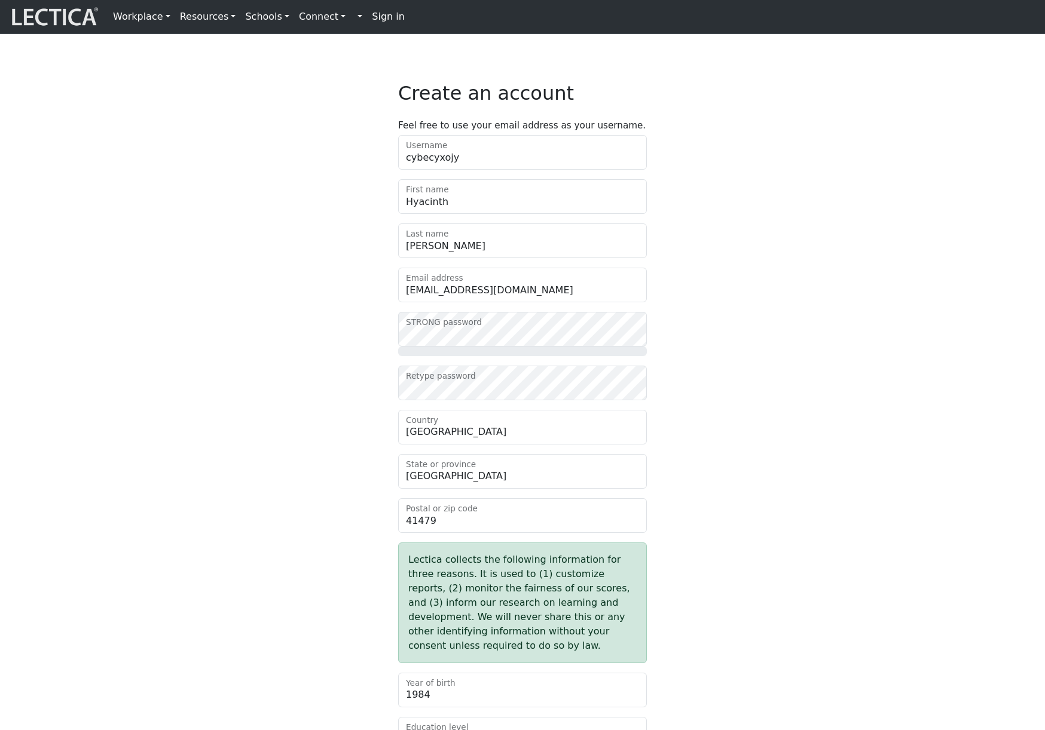
select select "1958"
select select "4"
select select "81"
click at [287, 350] on div "Create an account Feel free to use your email address as your username. cybecyx…" at bounding box center [522, 600] width 789 height 1036
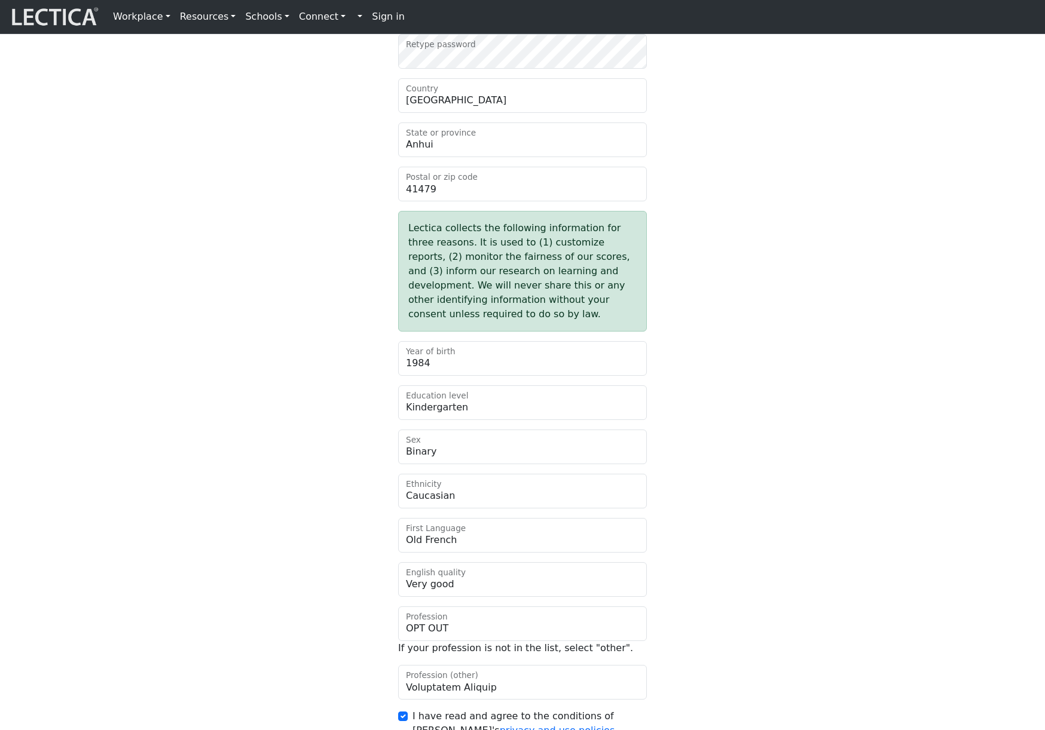
scroll to position [848, 0]
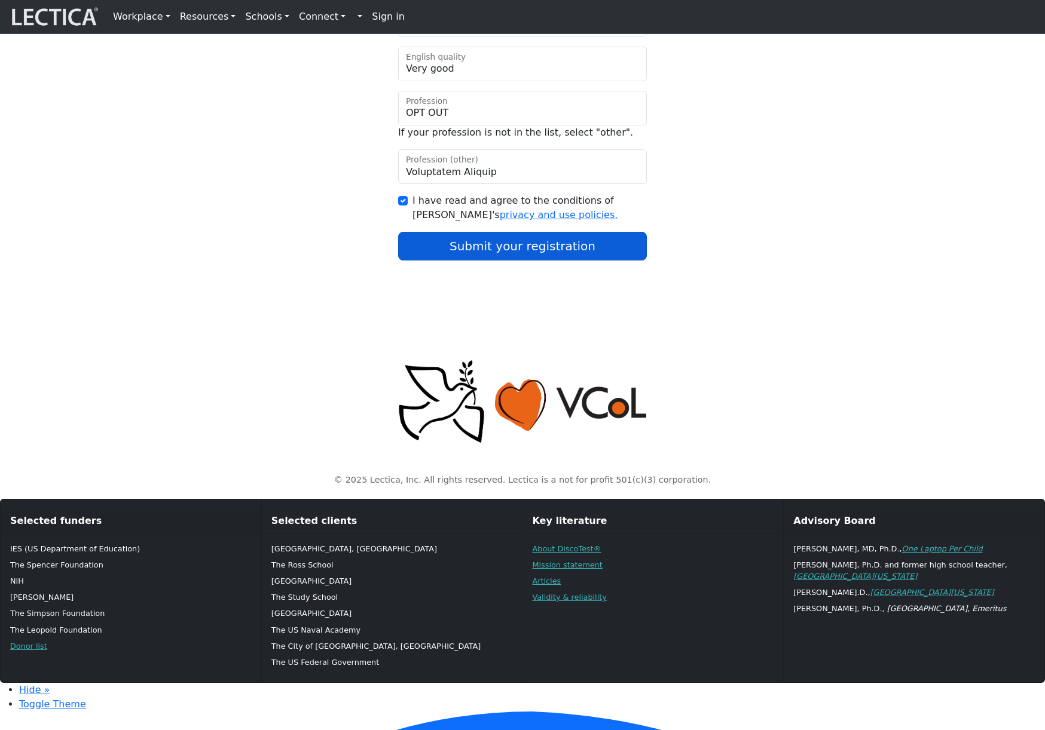
click at [457, 261] on button "Submit your registration" at bounding box center [522, 246] width 249 height 29
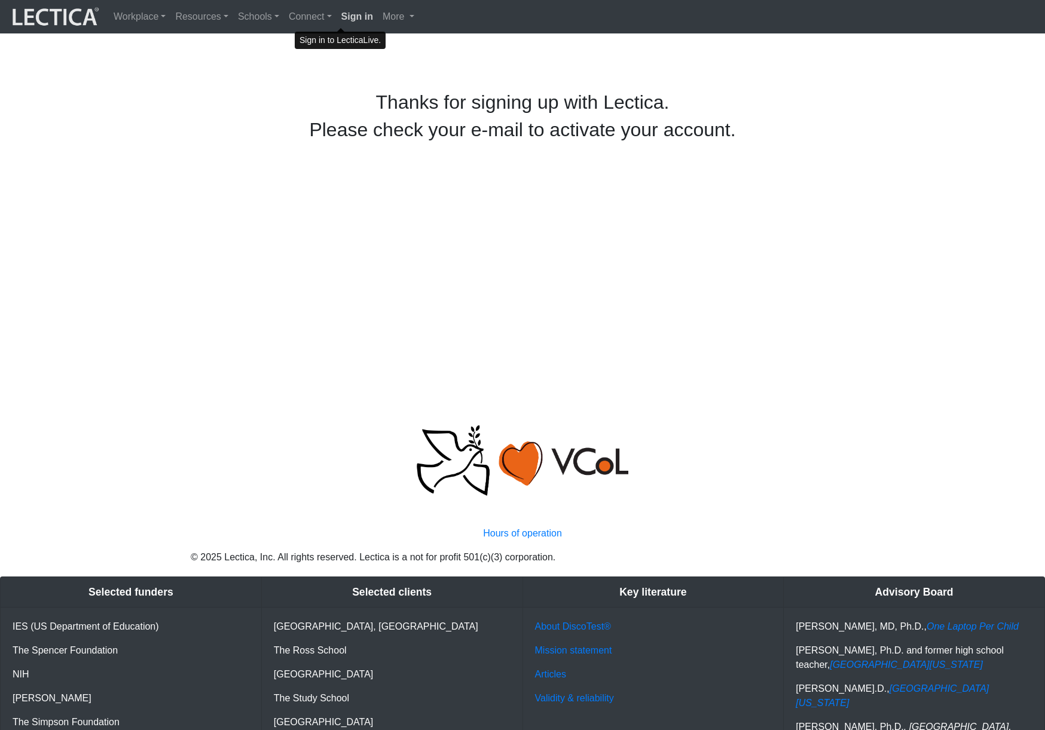
click at [341, 21] on strong "Sign in" at bounding box center [357, 16] width 32 height 10
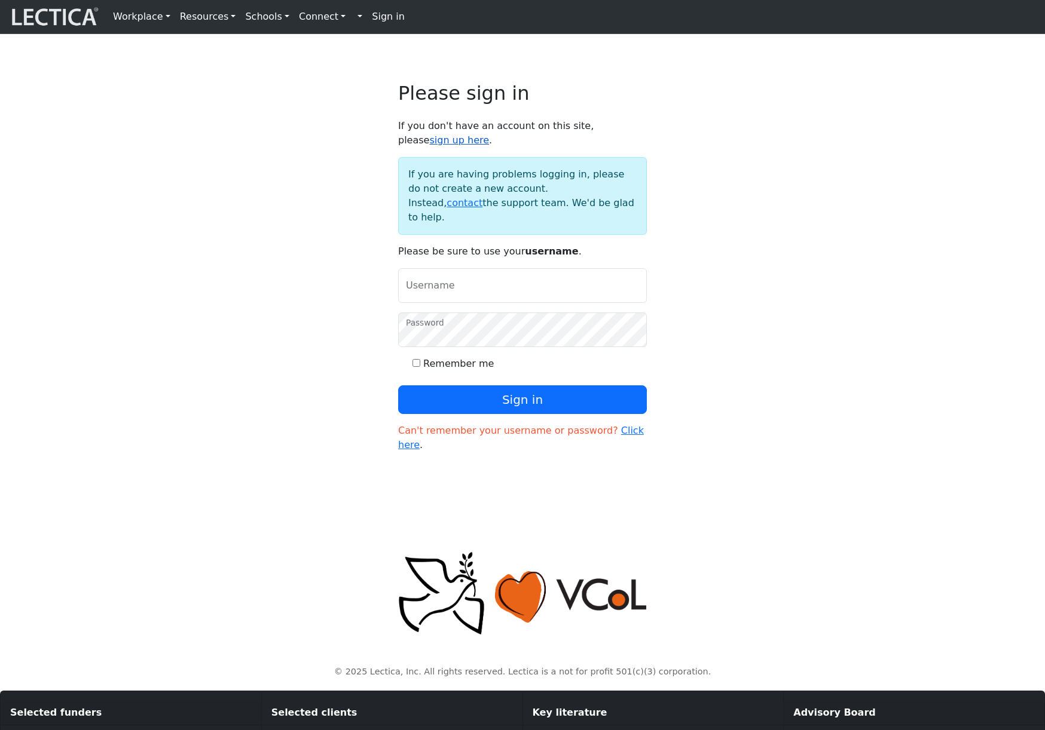
click at [489, 140] on link "sign up here" at bounding box center [459, 139] width 60 height 11
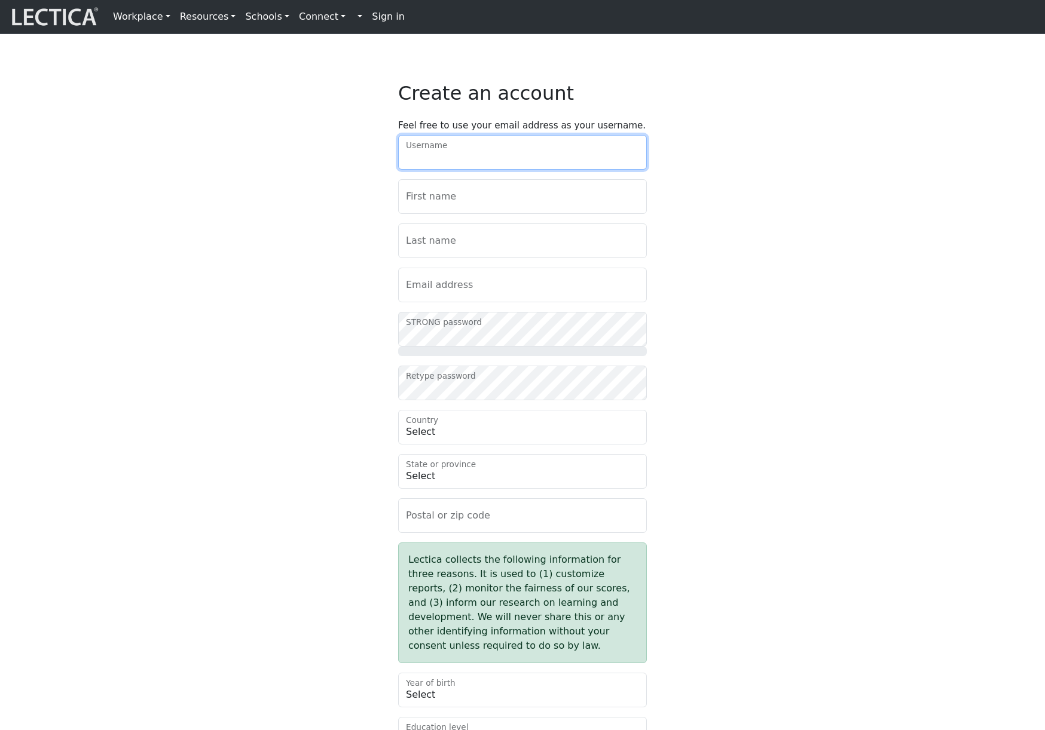
drag, startPoint x: 0, startPoint y: 0, endPoint x: 512, endPoint y: 169, distance: 539.3
click at [512, 169] on input "Username" at bounding box center [522, 152] width 249 height 35
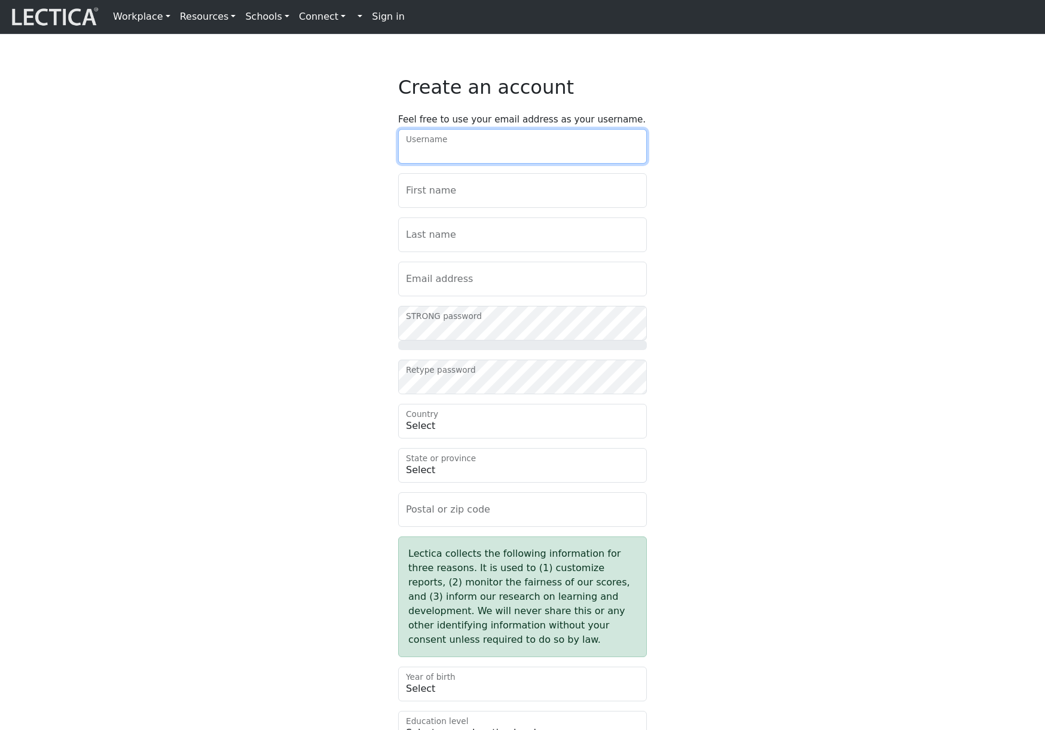
type input "huqakeh"
type input "Thor"
type input "Tyler"
type input "dogofexomo@mailinator.com"
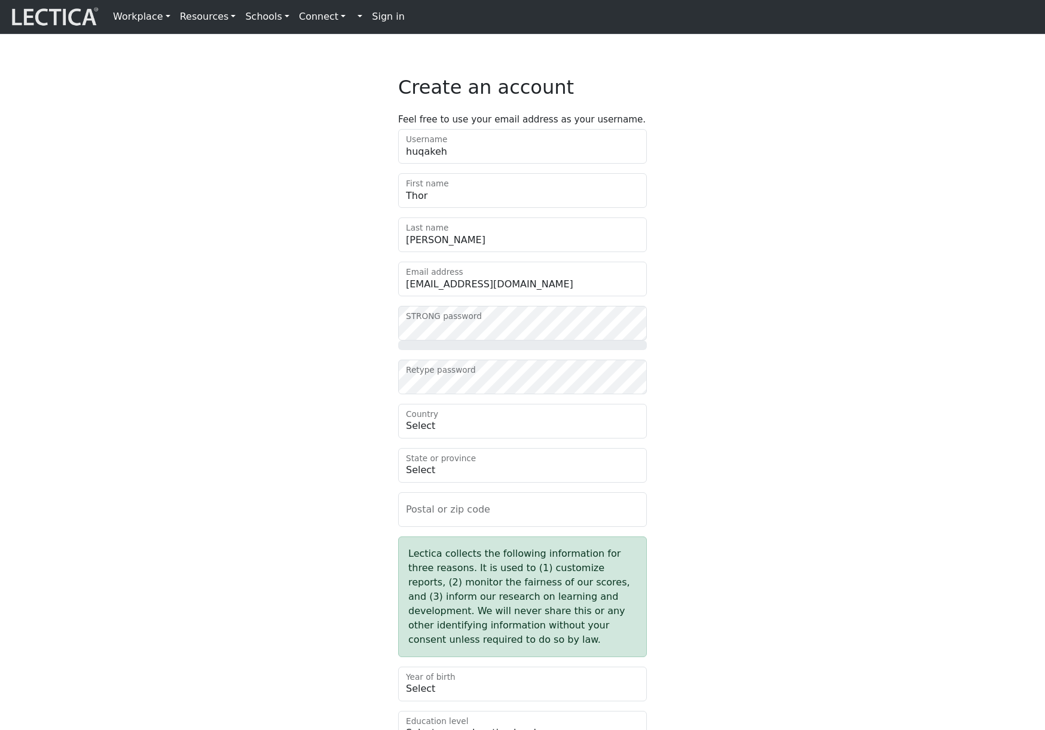
type input "54233"
type input "Fuga Est ullamco nu"
checkbox input "true"
select select "188"
select select "9701"
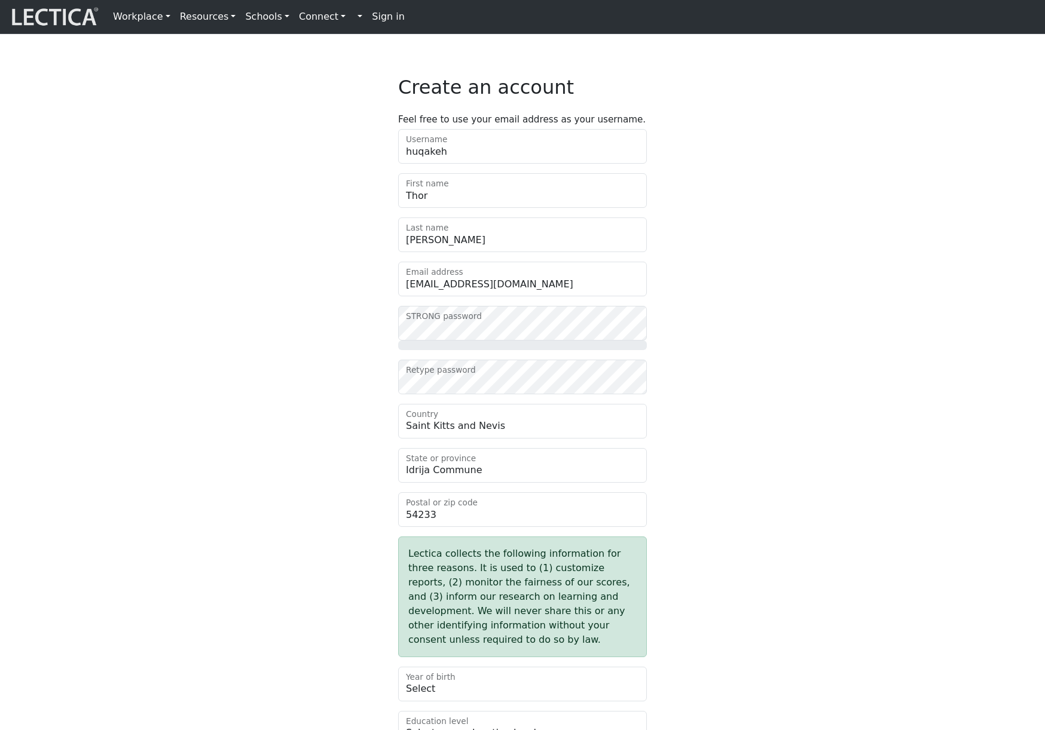
select select "2019"
select select "18"
select select "non-binary"
select select "106"
select select "1858"
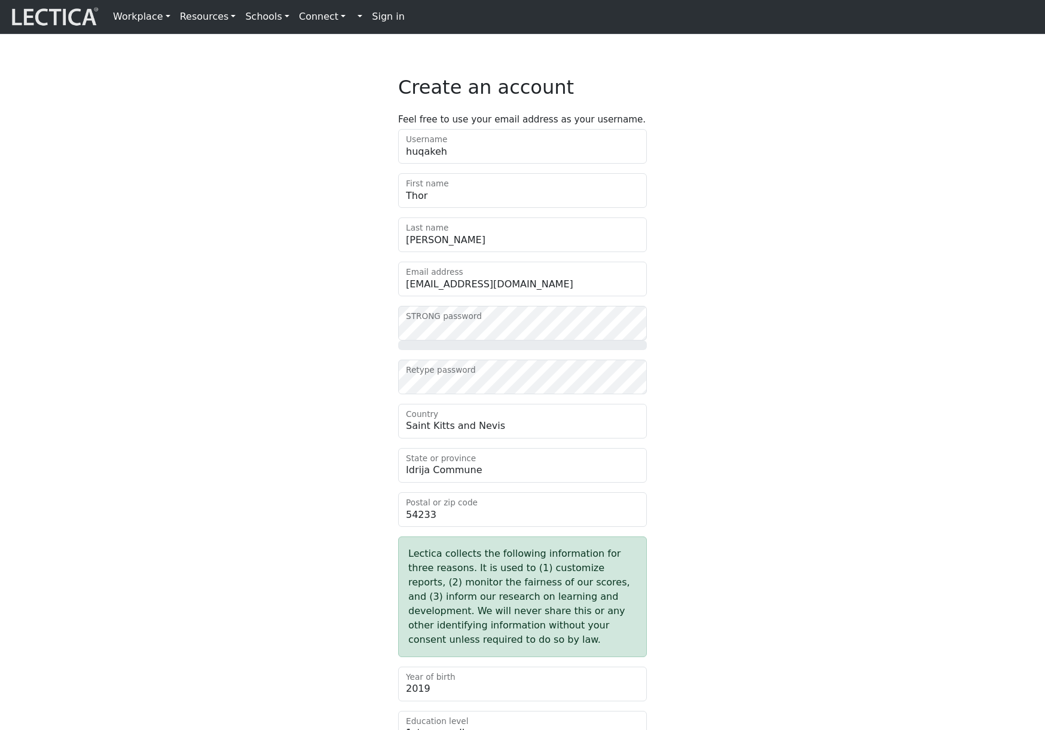
select select "4"
click at [252, 420] on div "Create an account Feel free to use your email address as your username. huqakeh…" at bounding box center [522, 594] width 789 height 1036
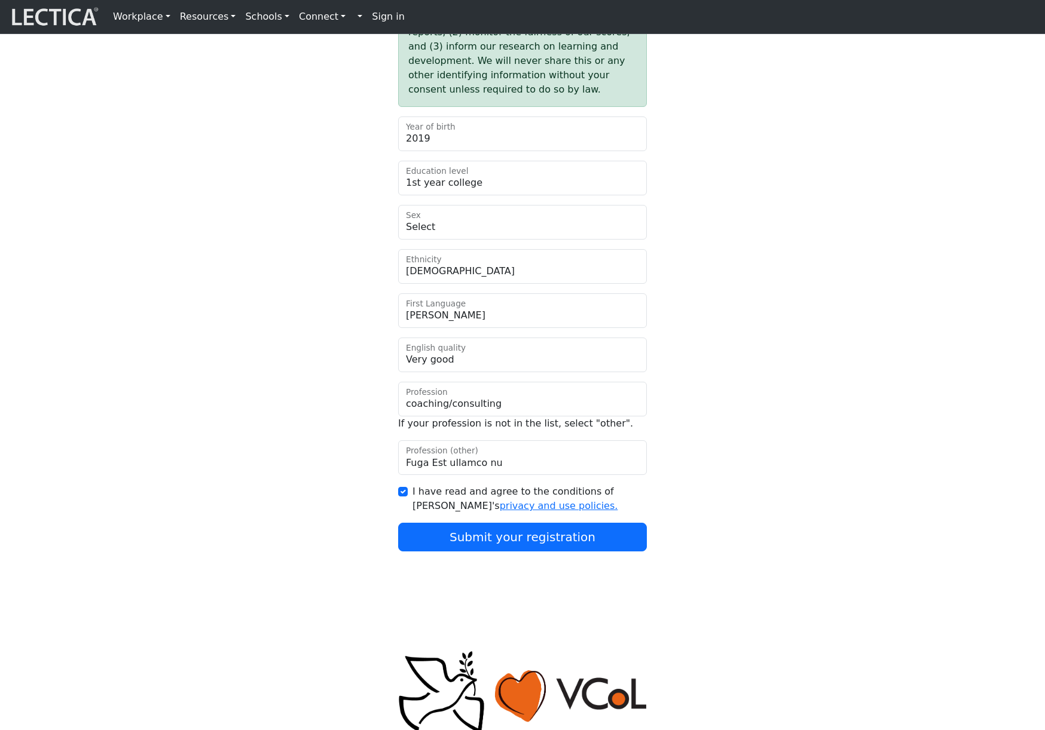
scroll to position [848, 0]
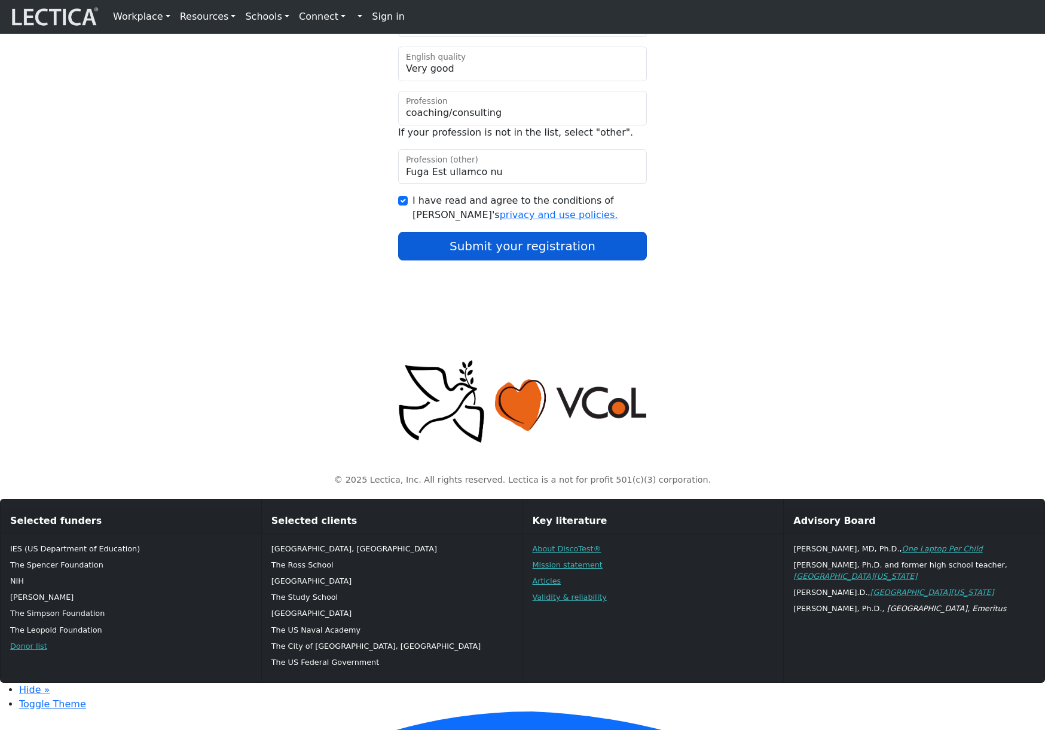
click at [510, 261] on button "Submit your registration" at bounding box center [522, 246] width 249 height 29
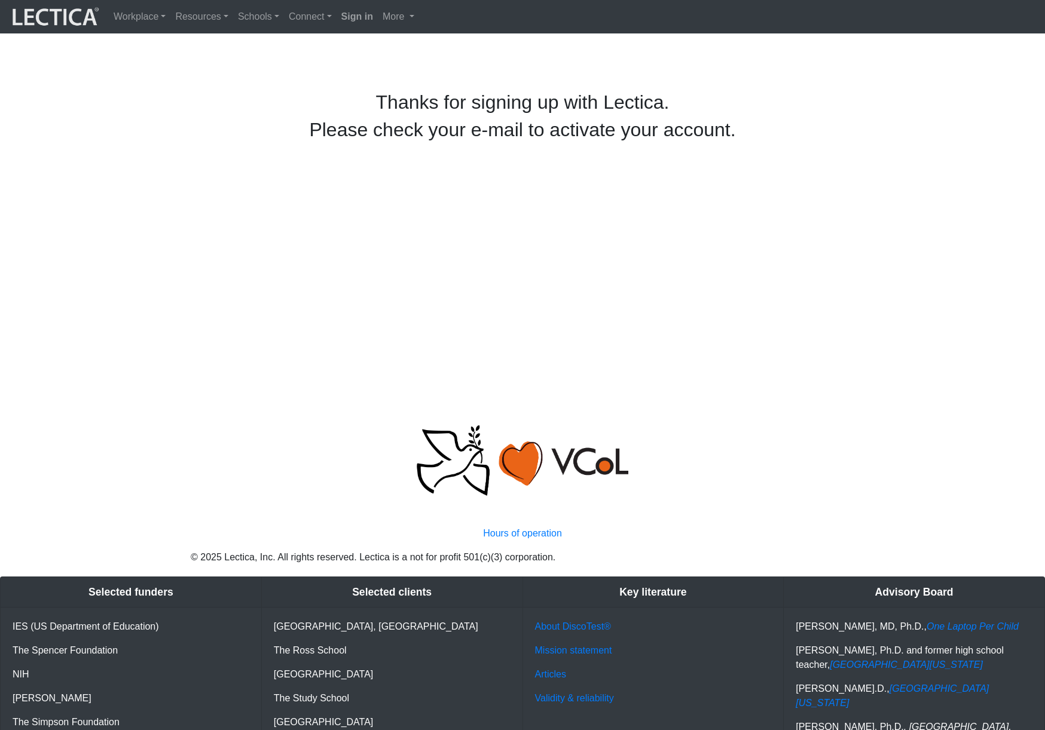
click at [341, 19] on strong "Sign in" at bounding box center [357, 16] width 32 height 10
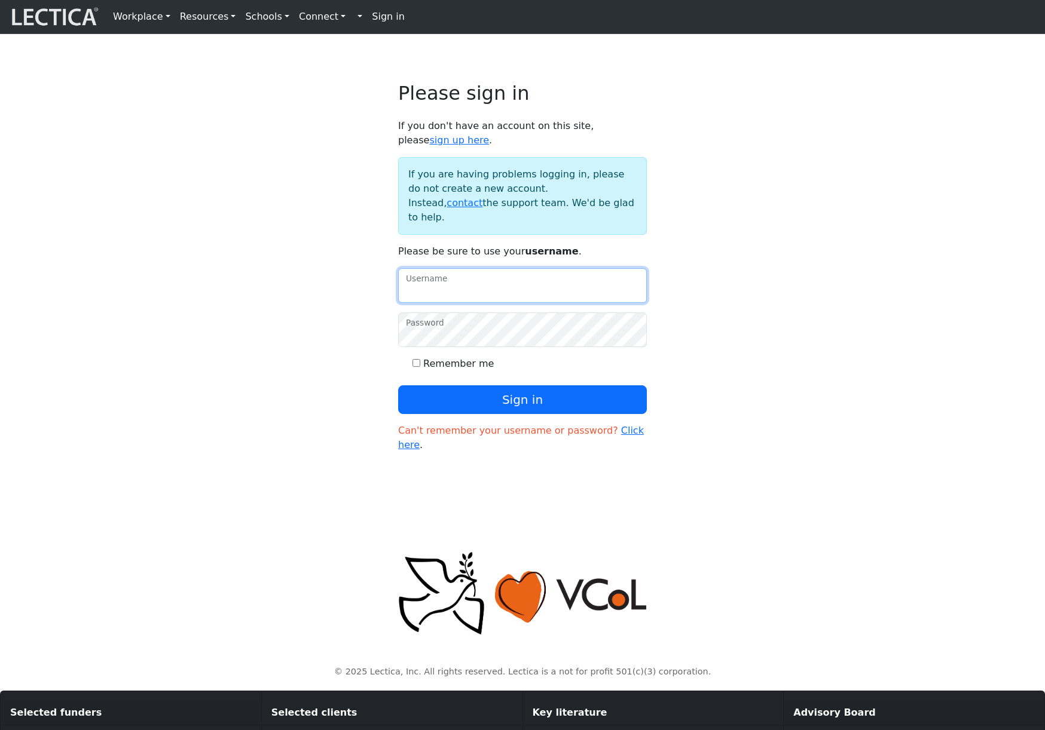
click at [481, 297] on input "Username" at bounding box center [522, 285] width 249 height 35
type input "amcorreia"
click at [489, 137] on link "sign up here" at bounding box center [459, 139] width 60 height 11
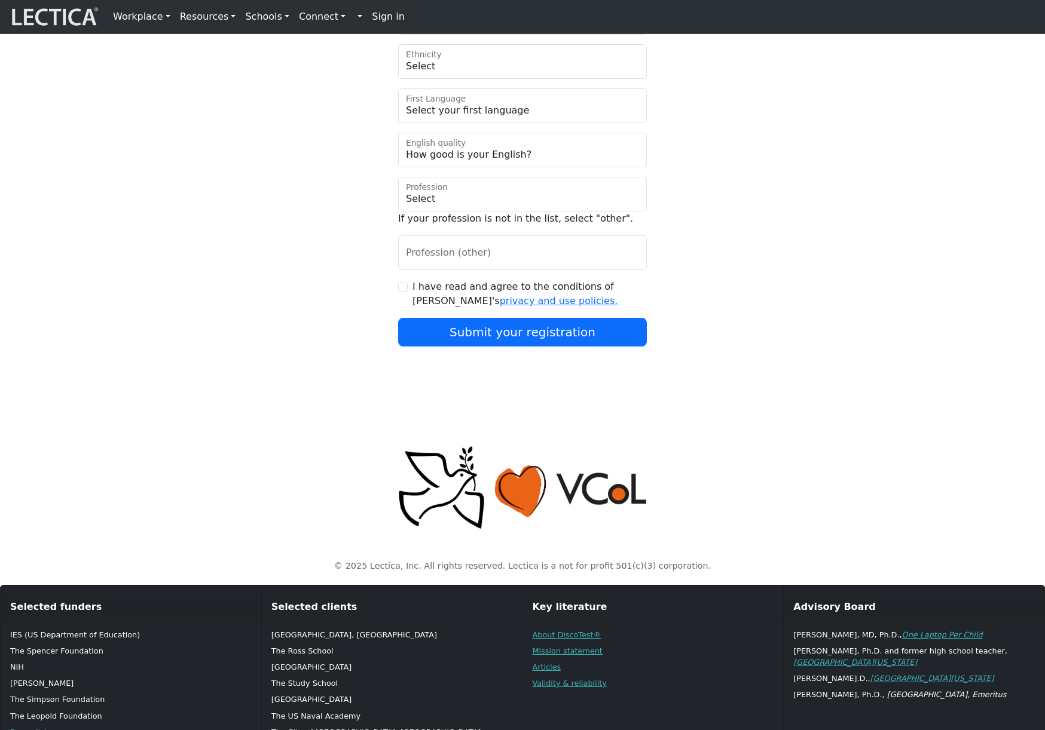
scroll to position [760, 0]
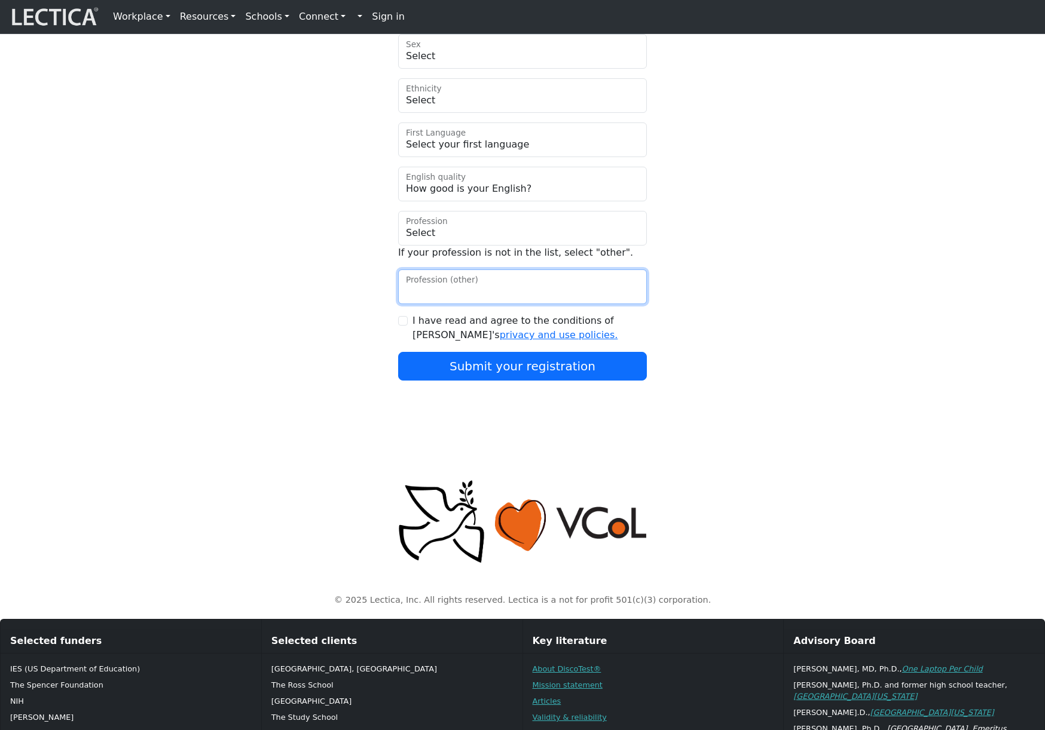
click at [518, 304] on input "Profession (other)" at bounding box center [522, 287] width 249 height 35
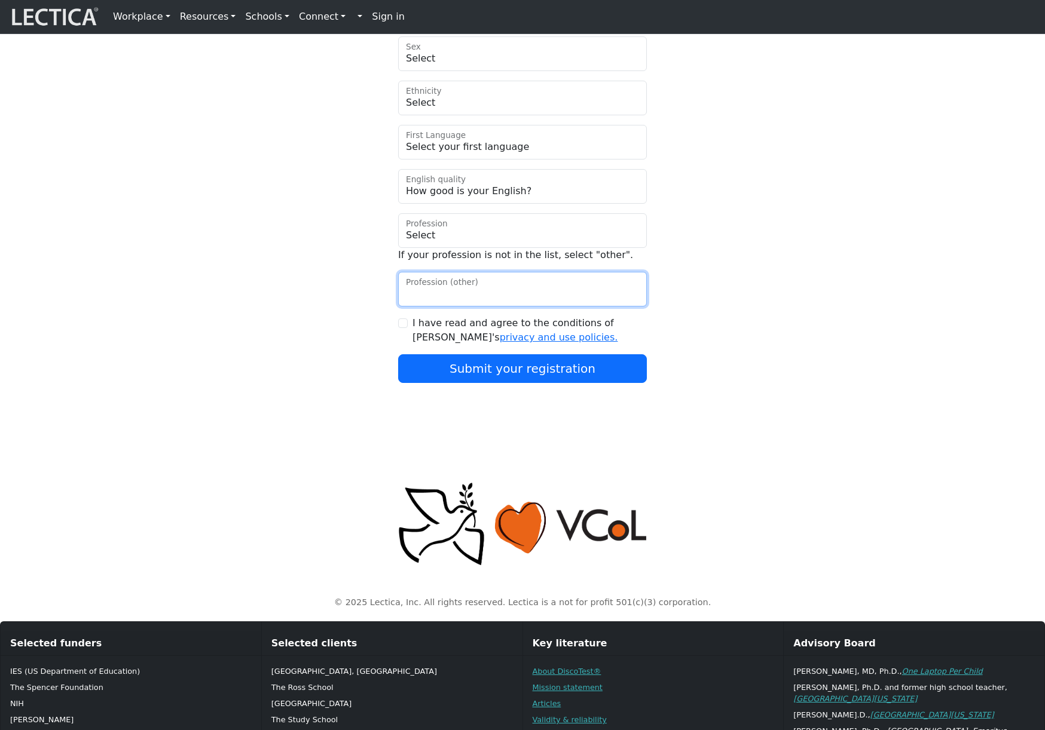
type input "jugykan"
type input "Hakeem"
type input "Austin"
type input "depi@mailinator.com"
type input "55506"
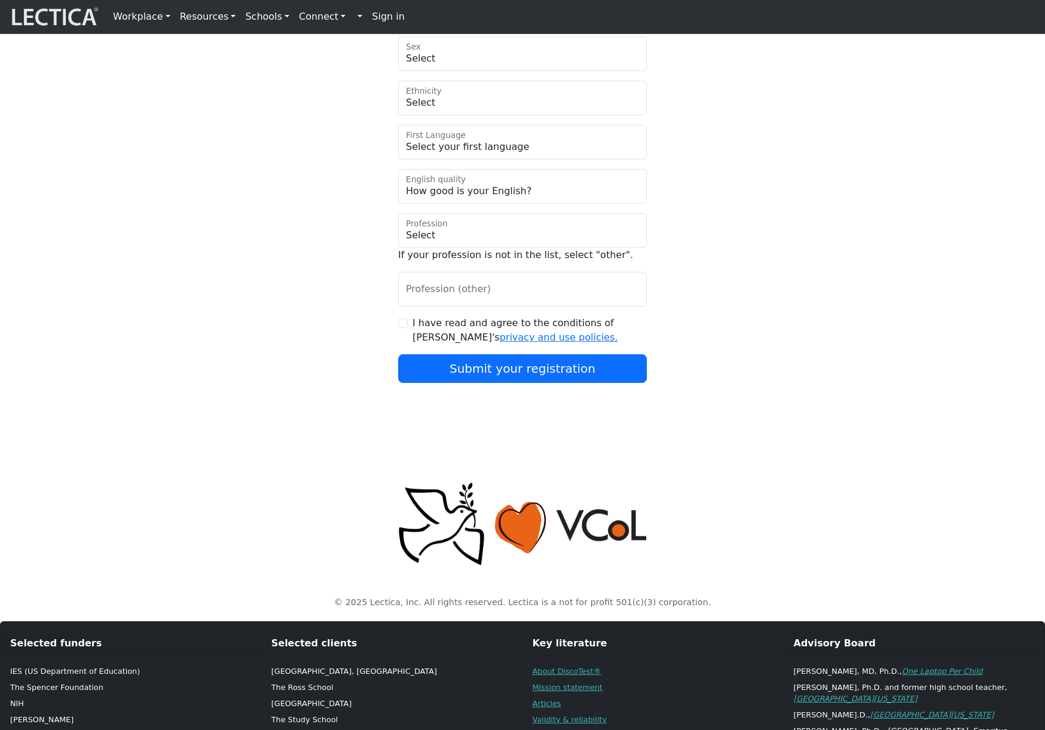
type input "Repellendus Sit ul"
checkbox input "true"
select select "250"
select select "953"
select select "1971"
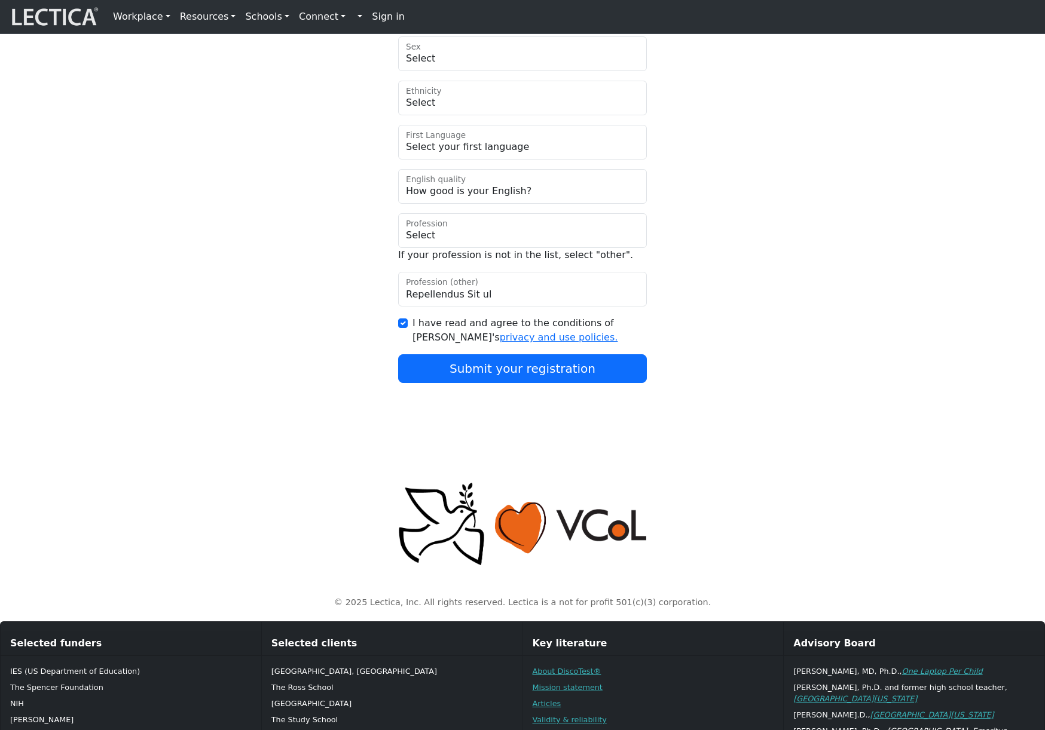
select select "27"
select select "non-binary"
select select "111"
select select "1936"
select select "1"
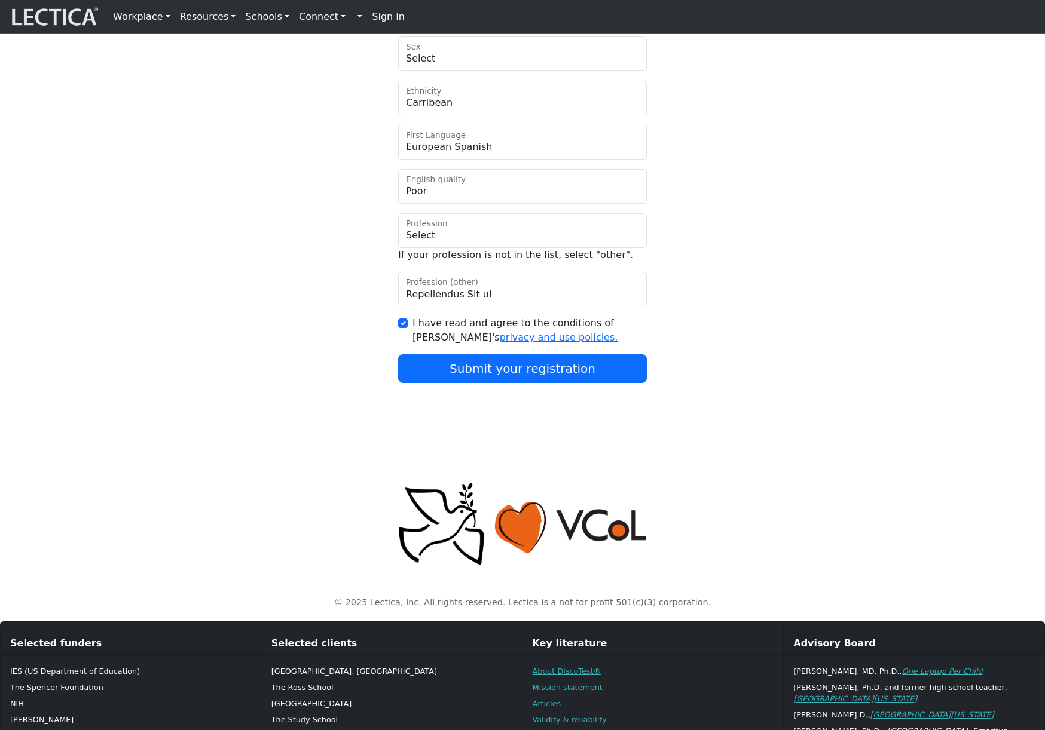
select select "53"
drag, startPoint x: 790, startPoint y: 495, endPoint x: 680, endPoint y: 458, distance: 116.4
click at [790, 495] on div "© 2025 Lectica, Inc. All rights reserved. Lectica is a not for profit 501(c)(3)…" at bounding box center [522, 535] width 789 height 166
click at [514, 383] on button "Submit your registration" at bounding box center [522, 368] width 249 height 29
type input "suvew"
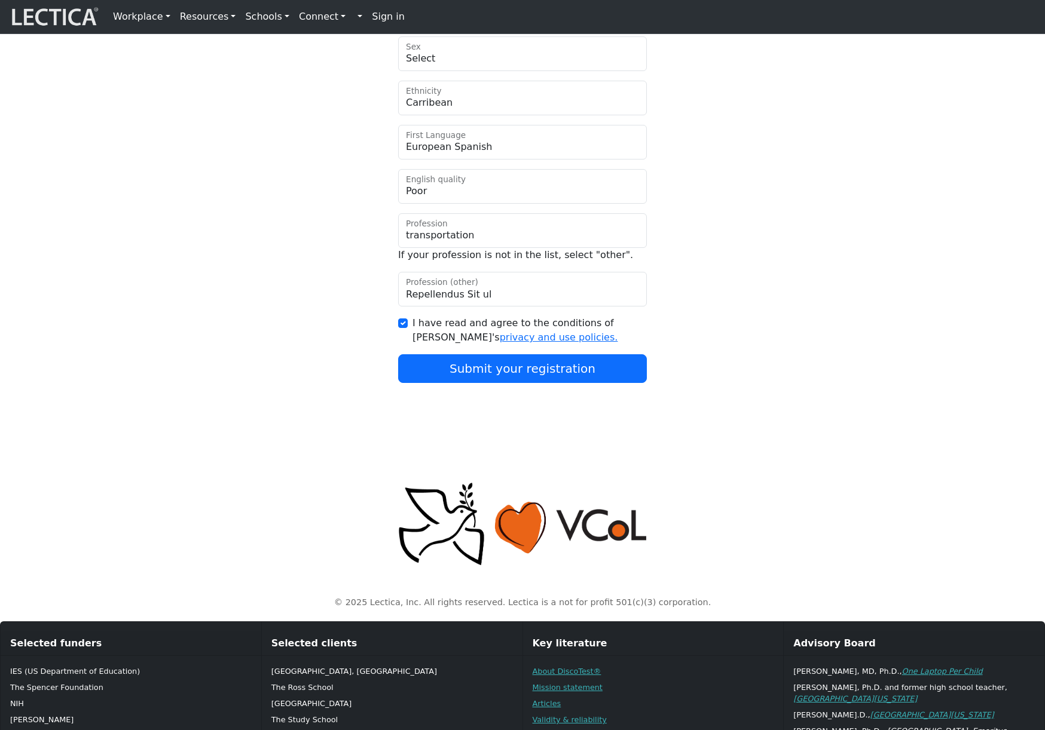
type input "Yuli"
type input "[PERSON_NAME]"
type input "[EMAIL_ADDRESS][DOMAIN_NAME]"
type input "32614"
type input "Perferendis ut ab fa"
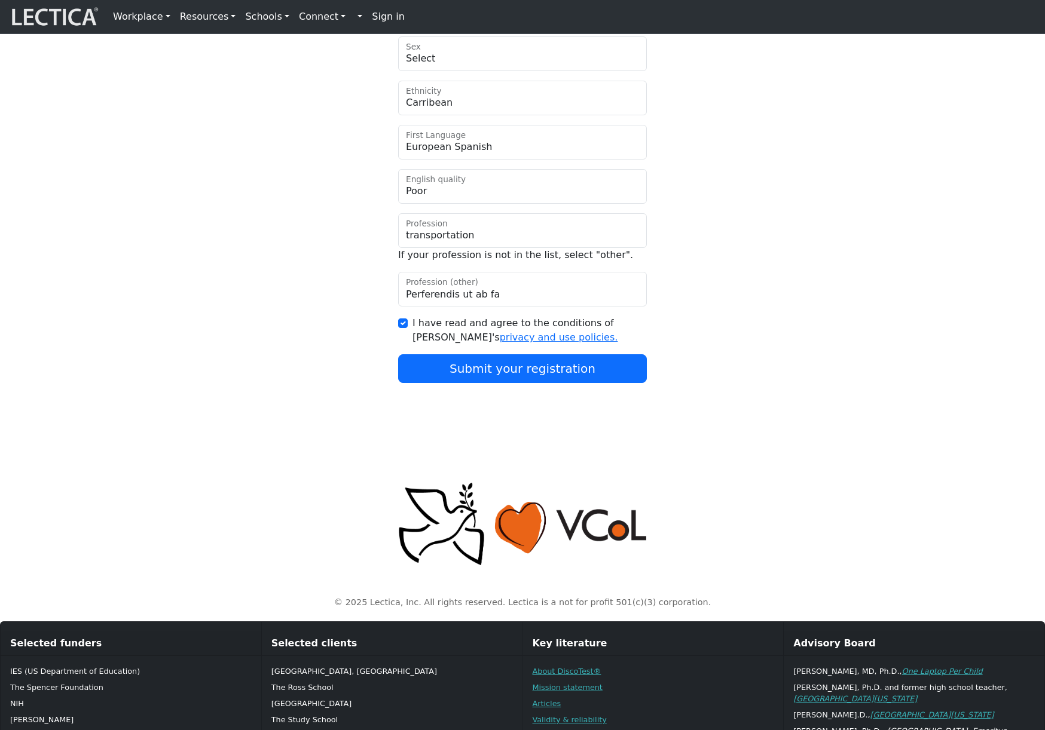
select select "114"
select select "12293"
select select "2011"
select select "10"
select select "optout"
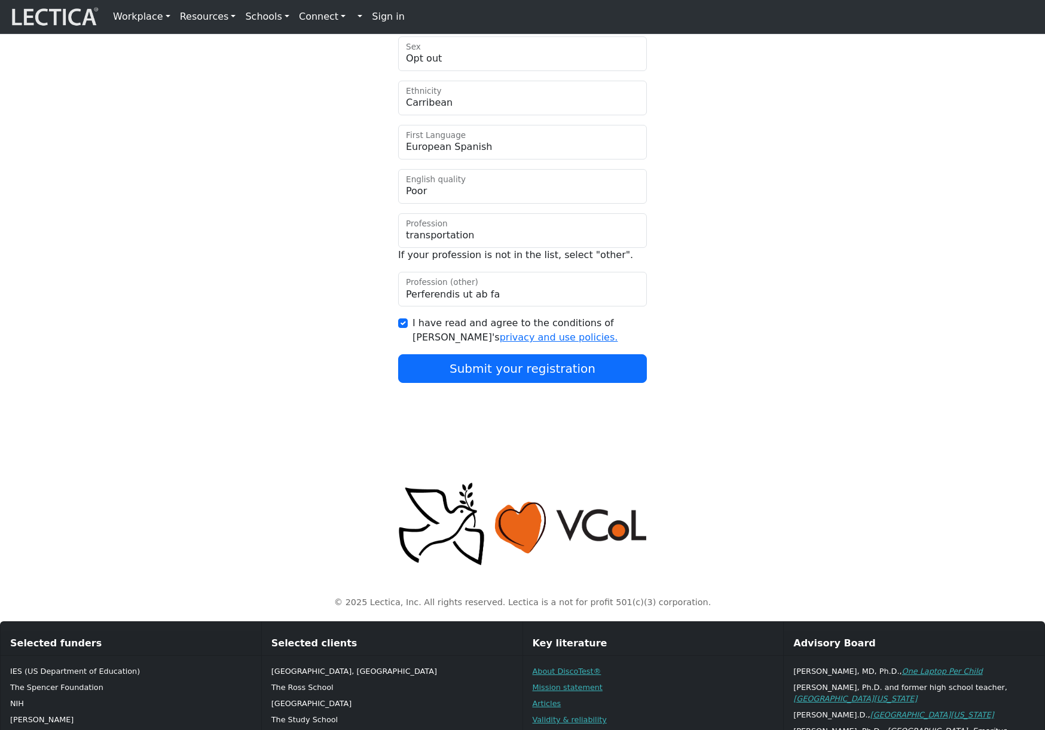
select select "113"
select select "2176"
select select "2"
select select "75"
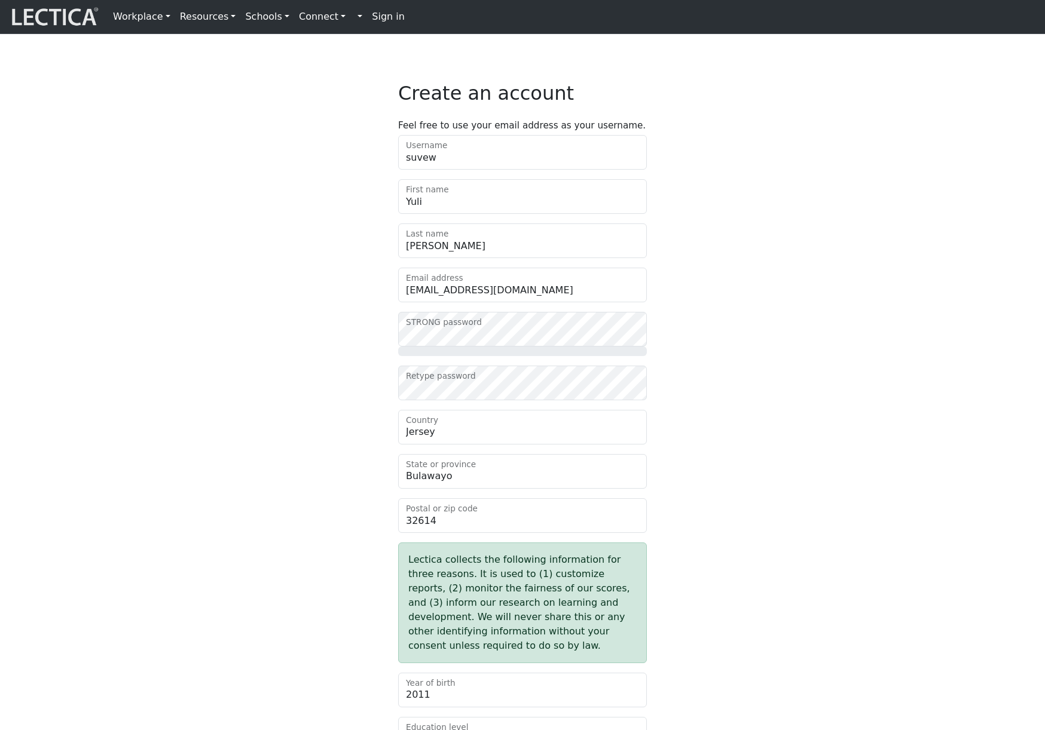
select select "114"
select select "12293"
select select "2011"
select select "10"
select select "optout"
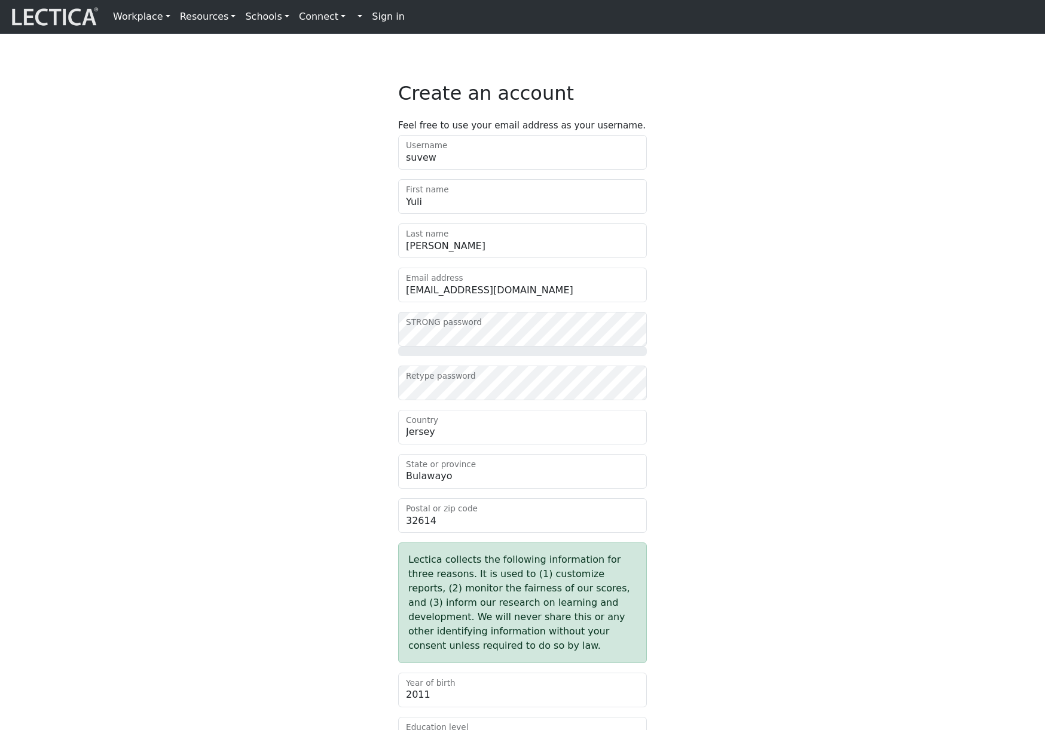
select select "113"
select select "2176"
select select "2"
select select "75"
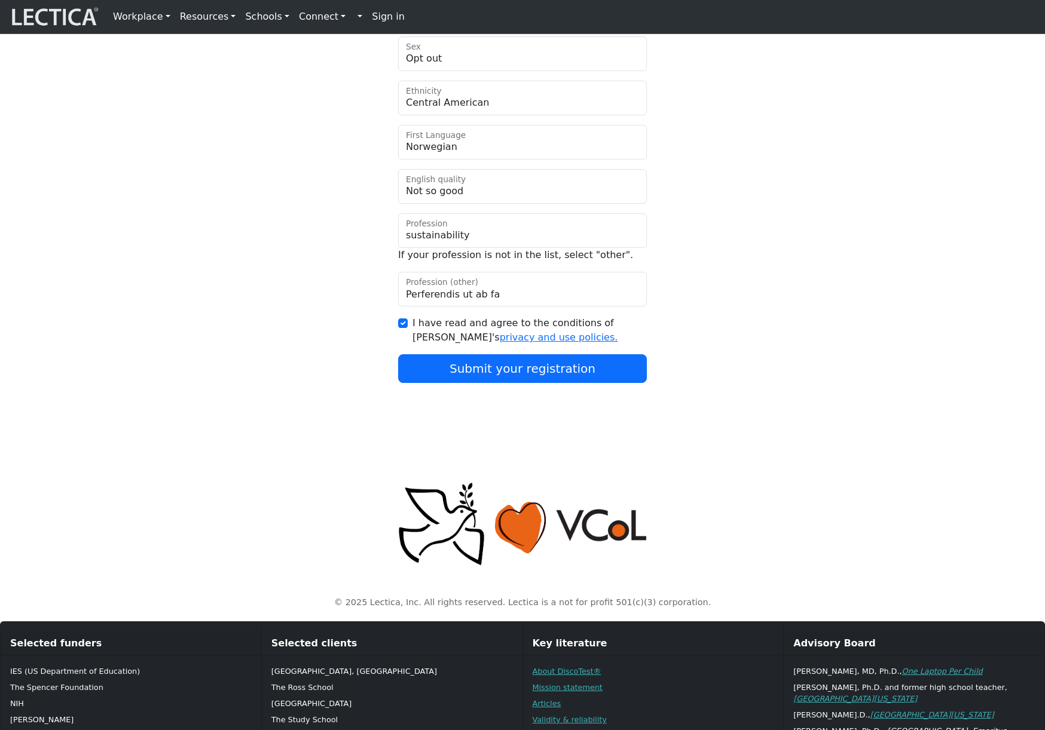
click at [372, 16] on strong "Sign in" at bounding box center [388, 16] width 33 height 11
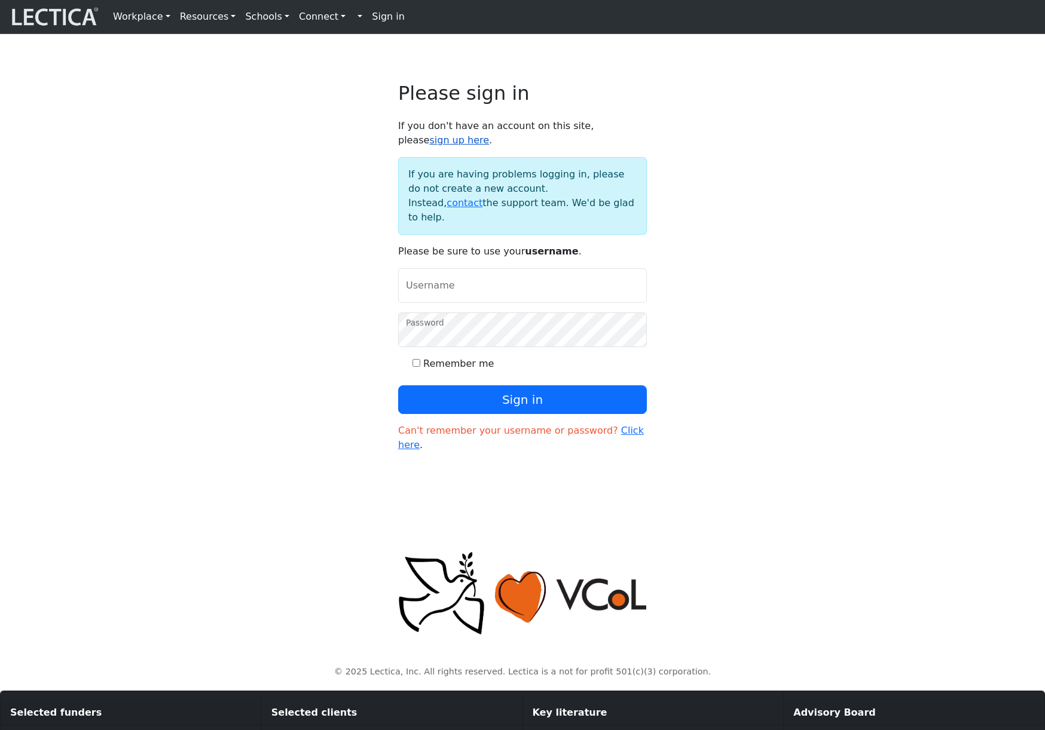
click at [489, 139] on link "sign up here" at bounding box center [459, 139] width 60 height 11
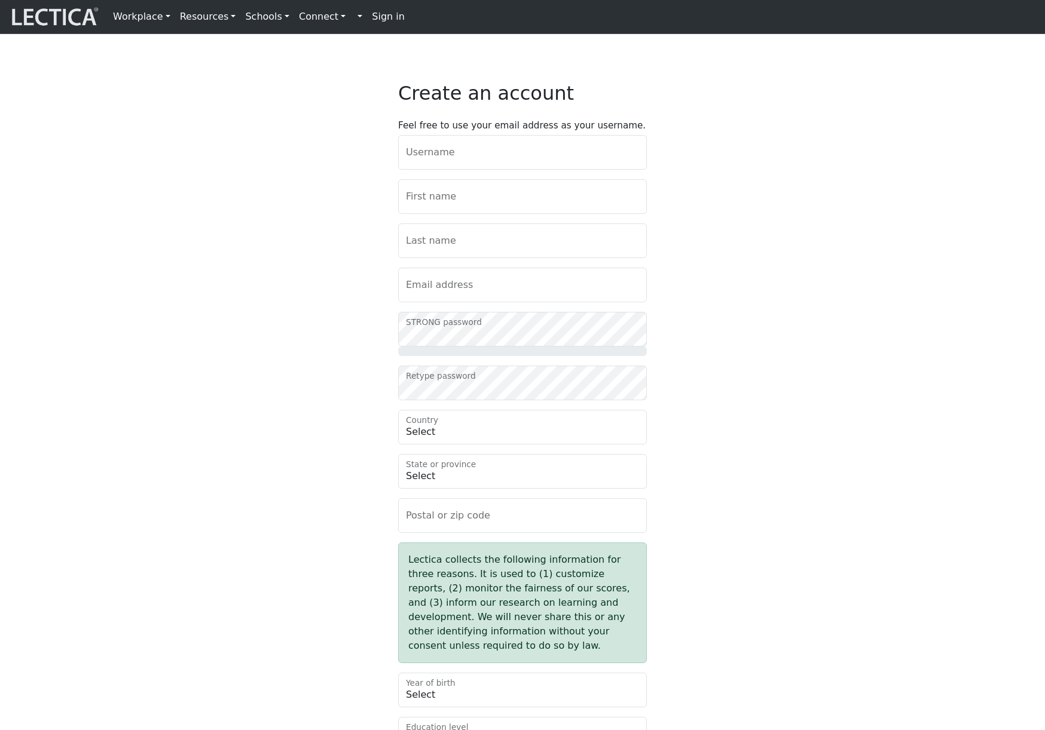
click at [793, 391] on div "Create an account Feel free to use your email address as your username. Usernam…" at bounding box center [522, 600] width 789 height 1036
type input "jiriki"
type input "Eaton"
type input "Mcintosh"
type input "qucabok@mailinator.com"
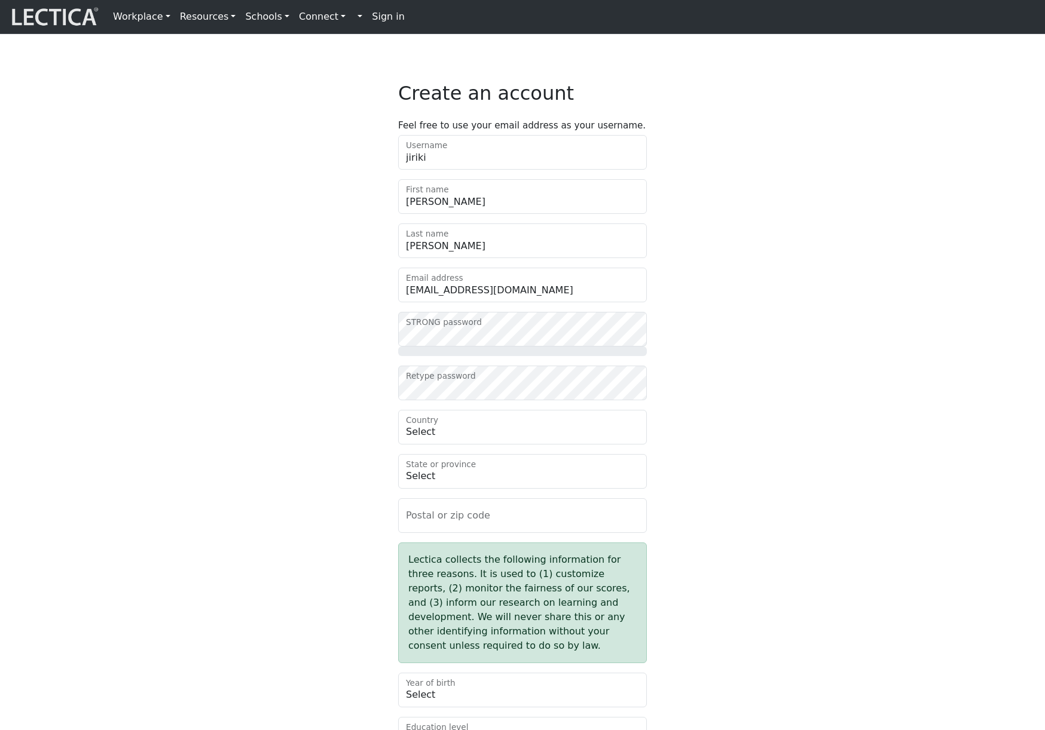
type input "16747"
type input "Natus nihil providen"
checkbox input "true"
select select "169"
select select "215"
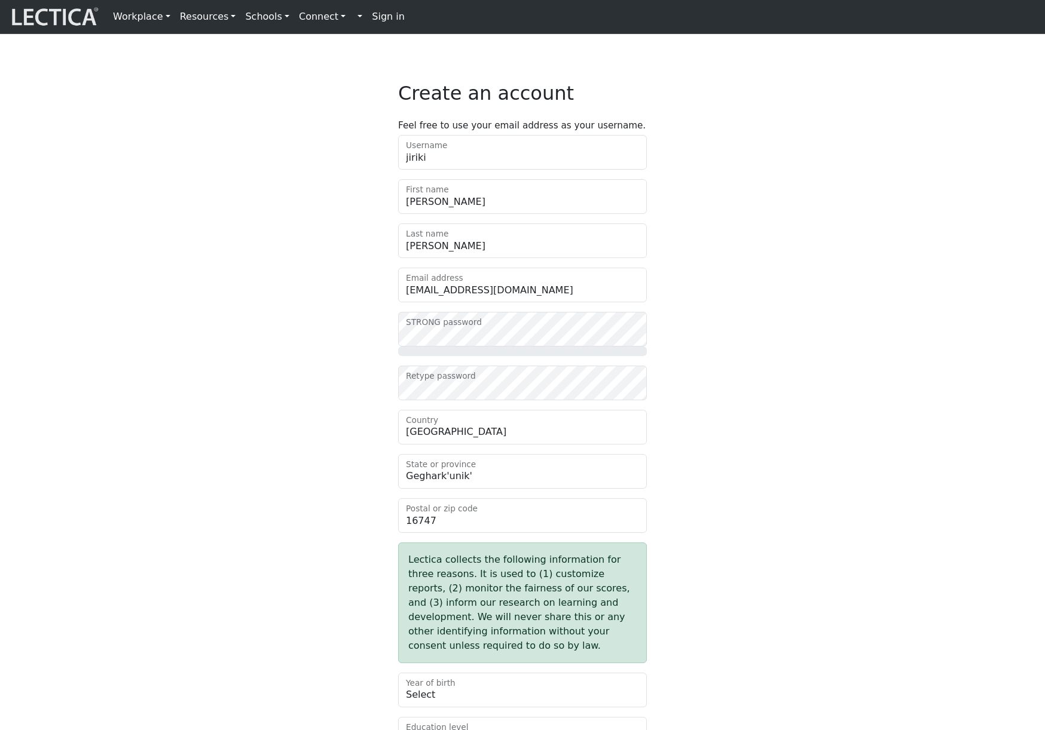
select select "1992"
select select "28"
select select "optout"
select select "114"
select select "2402"
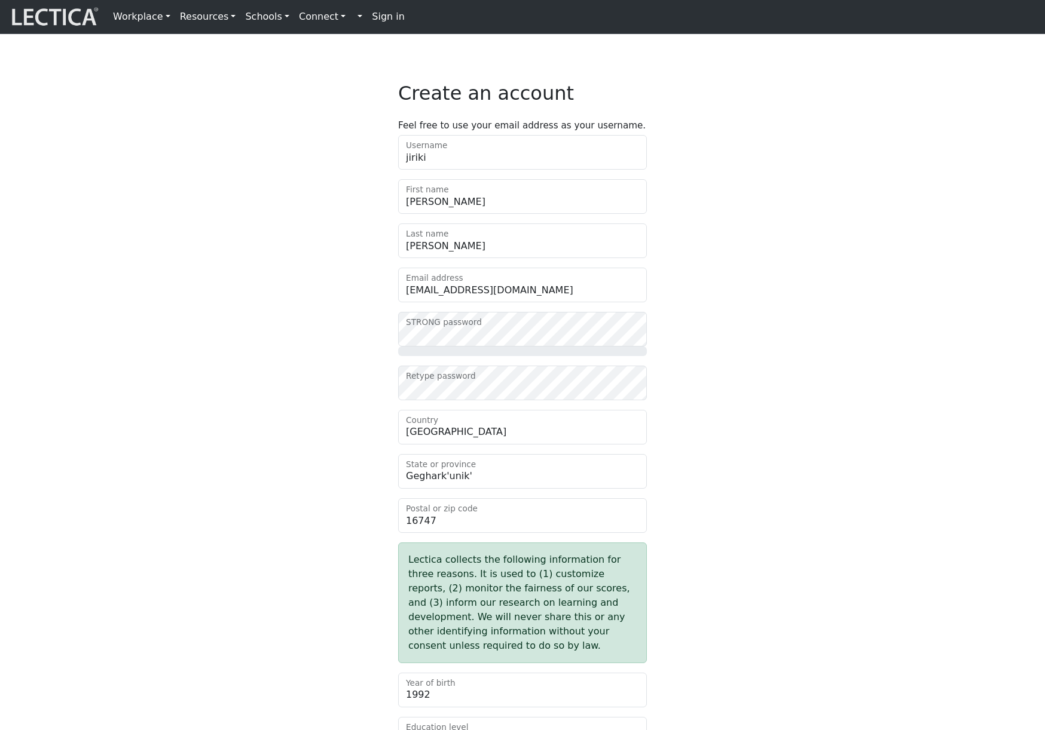
select select "6"
select select "26"
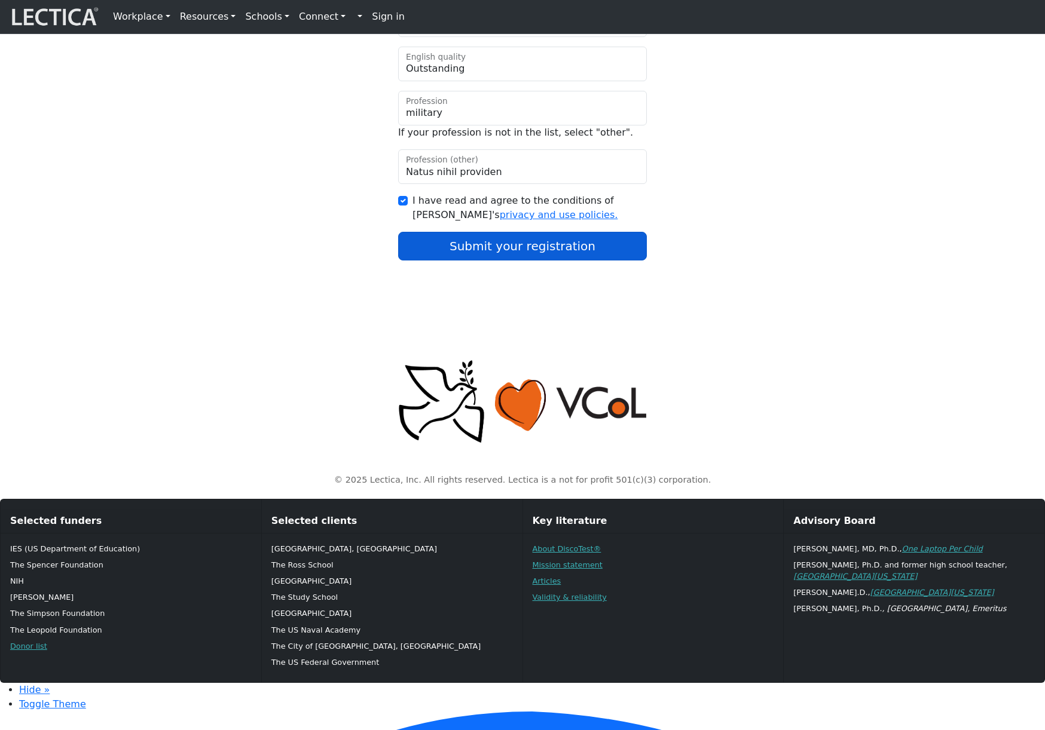
click at [549, 261] on button "Submit your registration" at bounding box center [522, 246] width 249 height 29
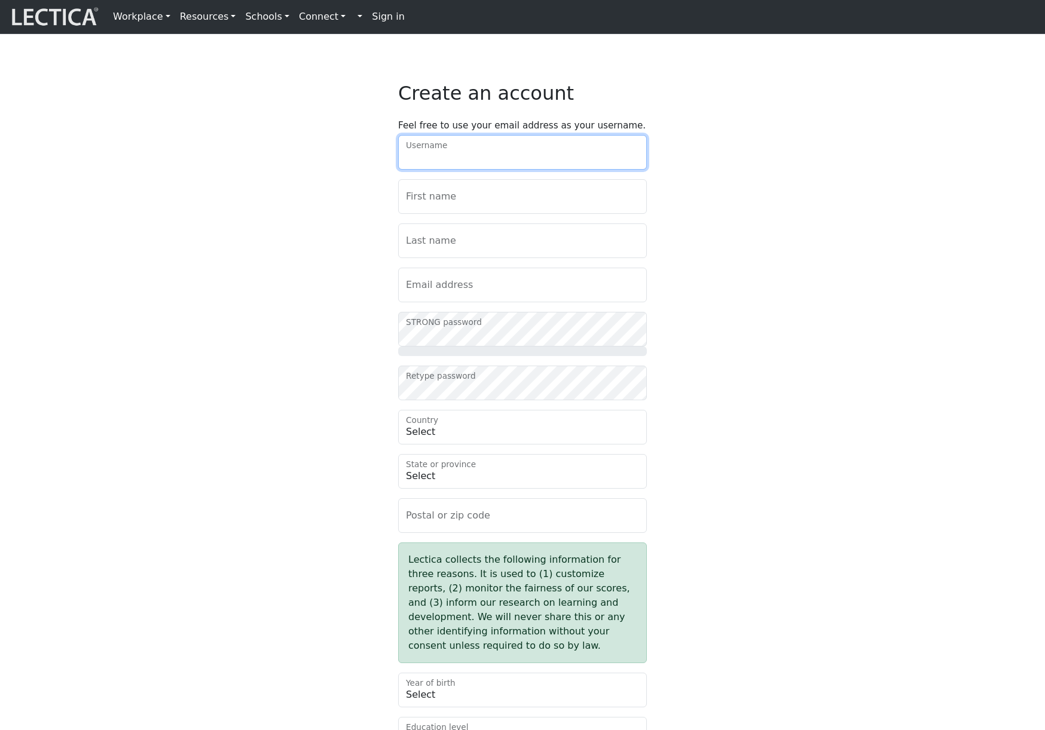
click at [537, 169] on input "Username" at bounding box center [522, 152] width 249 height 35
click at [740, 382] on div "Create an account Feel free to use your email address as your username. Usernam…" at bounding box center [522, 600] width 789 height 1036
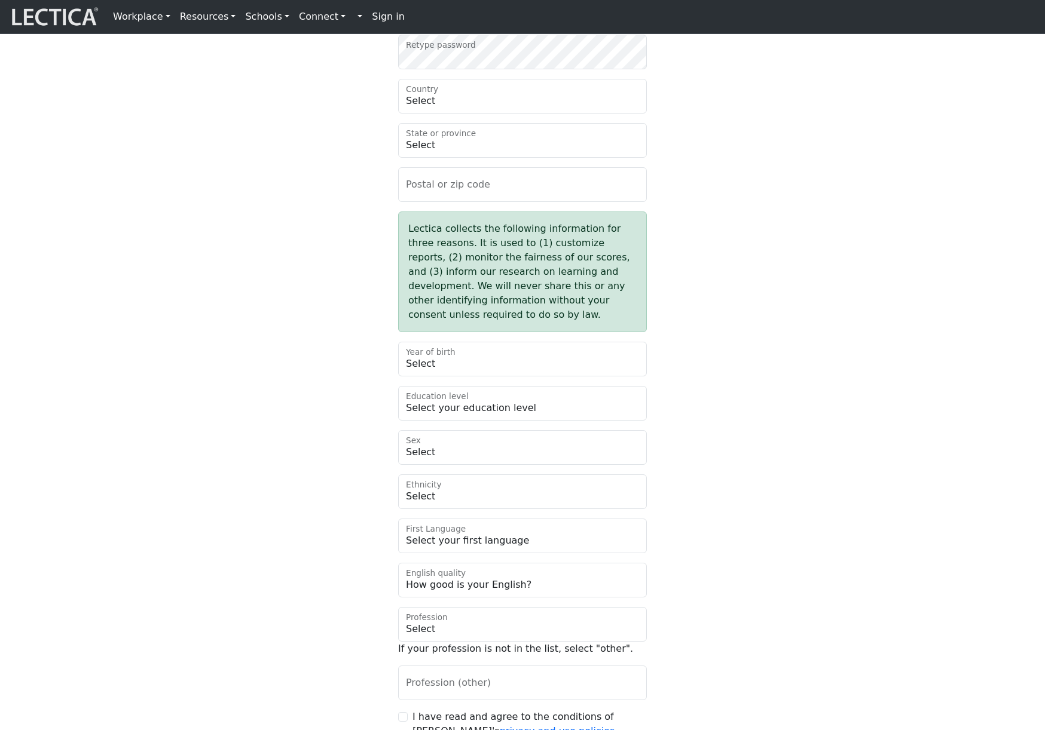
scroll to position [848, 0]
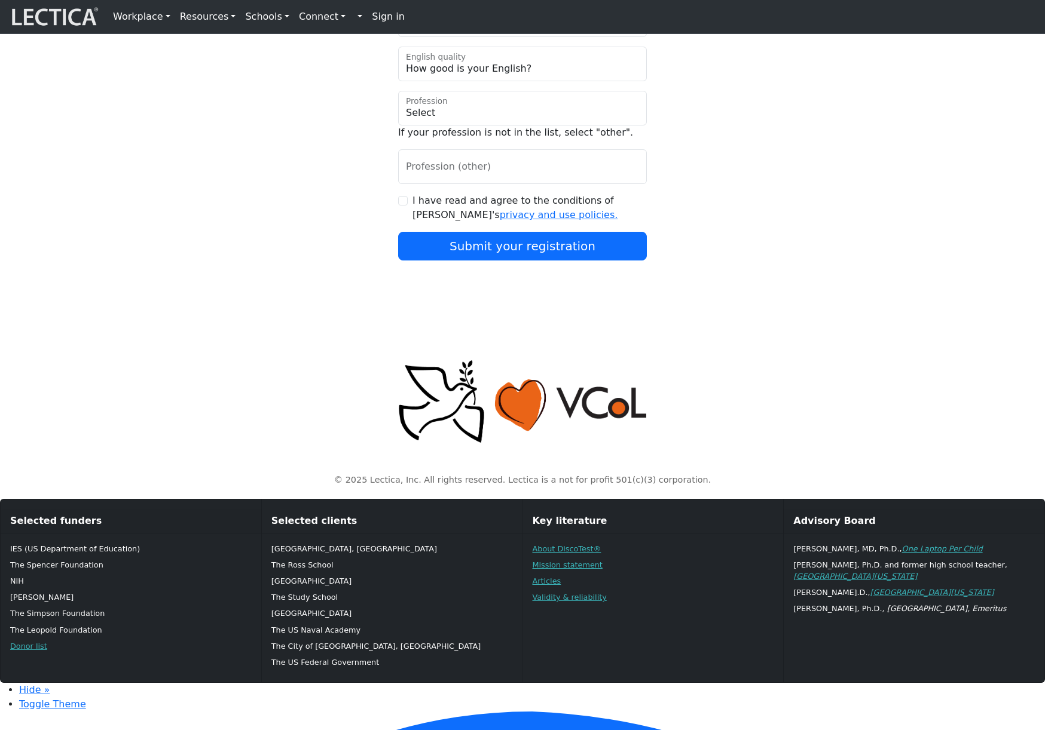
type input "lozegefipo"
type input "Ferdinand"
type input "Wood"
type input "buxoc@mailinator.com"
type input "57462"
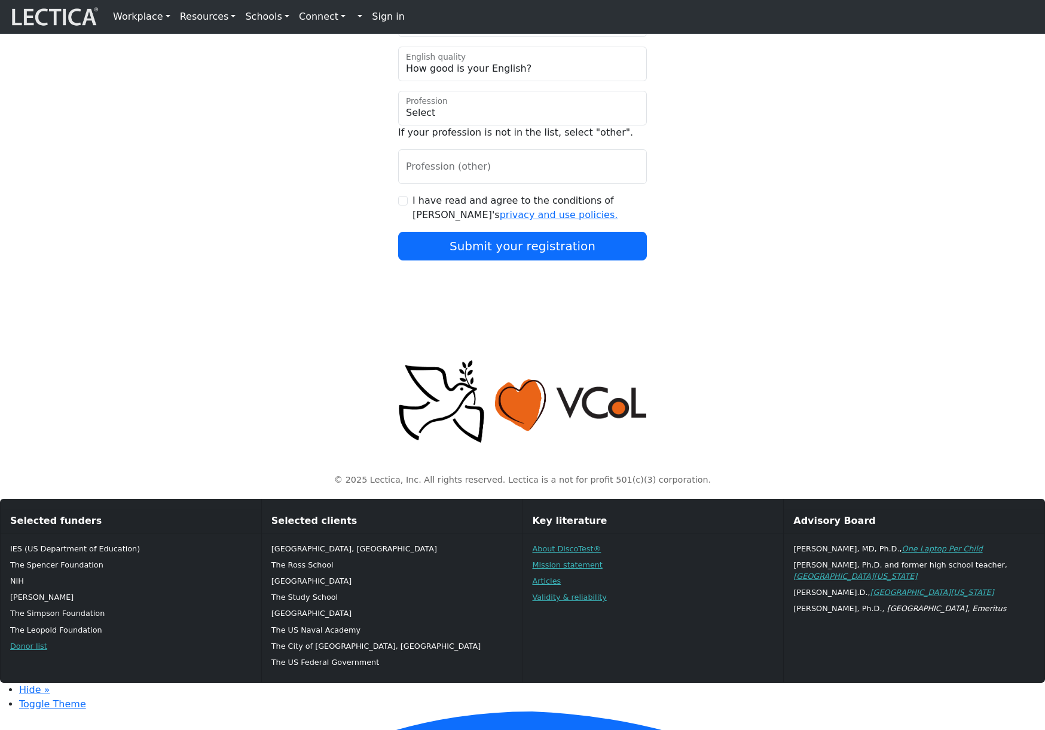
type input "Dolores porro ut mag"
checkbox input "true"
select select "205"
select select "2222"
select select "1991"
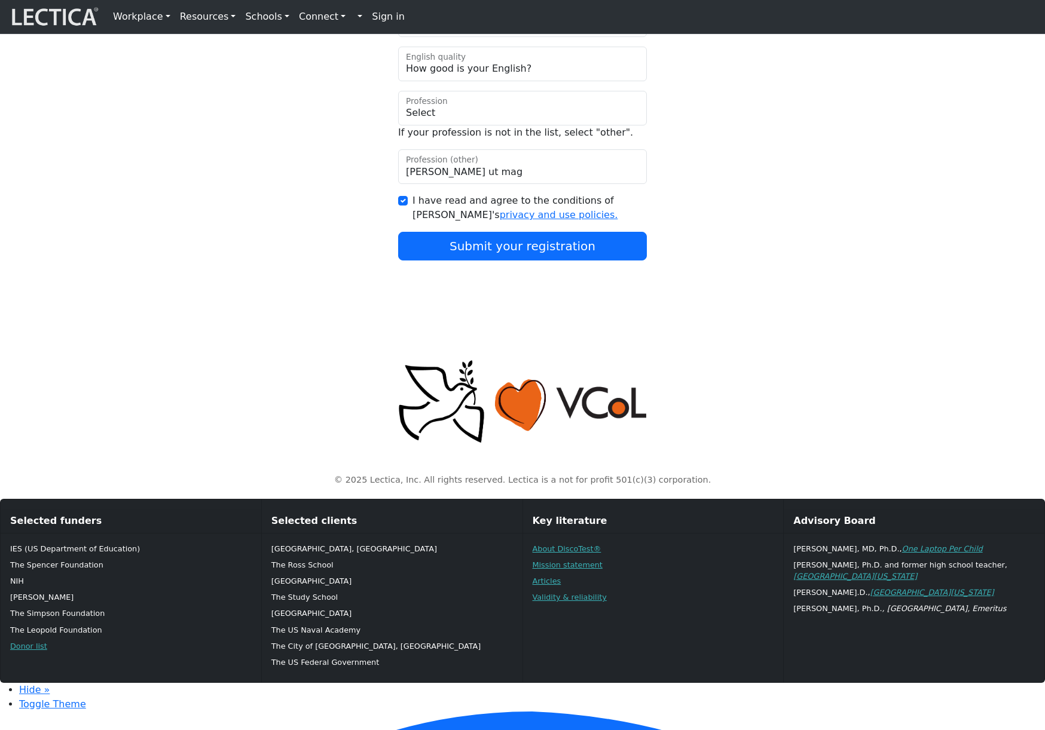
select select "15"
select select "non-binary"
select select "112"
select select "1855"
select select "5"
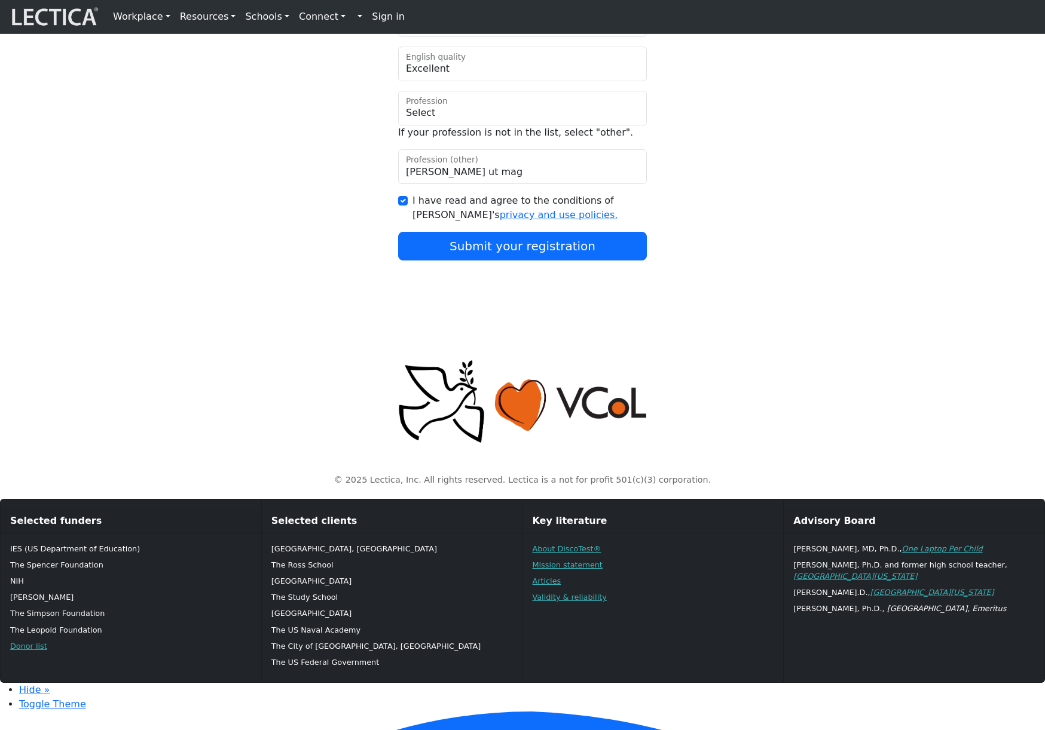
select select "72"
click at [619, 261] on button "Submit your registration" at bounding box center [522, 246] width 249 height 29
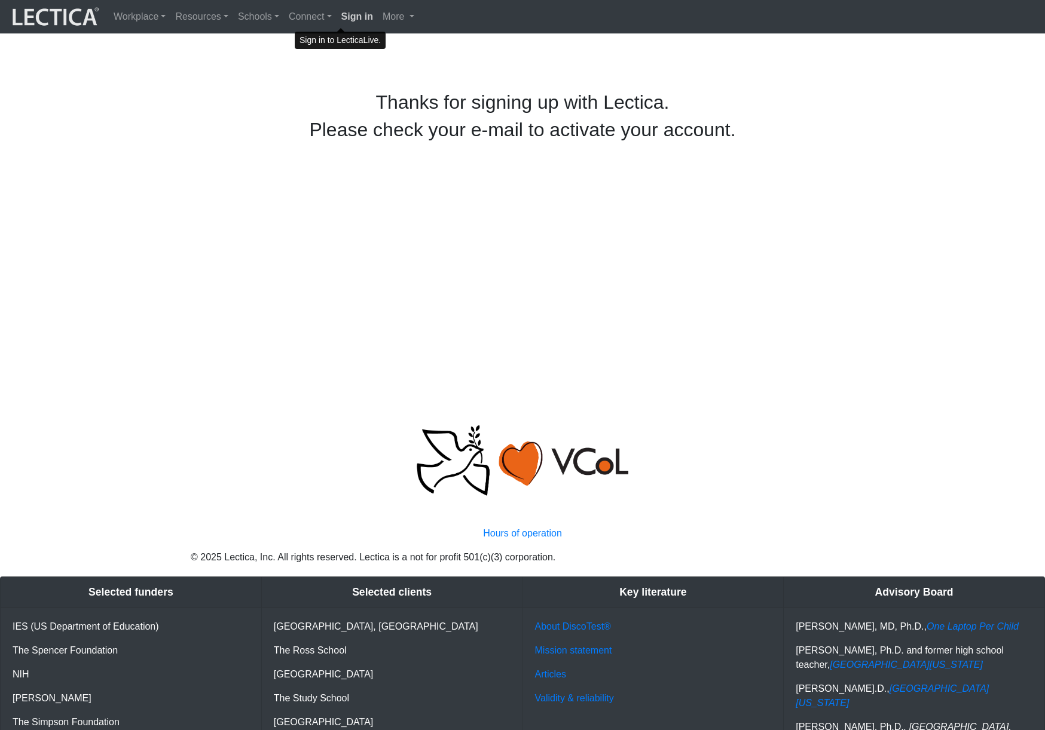
click at [344, 19] on strong "Sign in" at bounding box center [357, 16] width 32 height 10
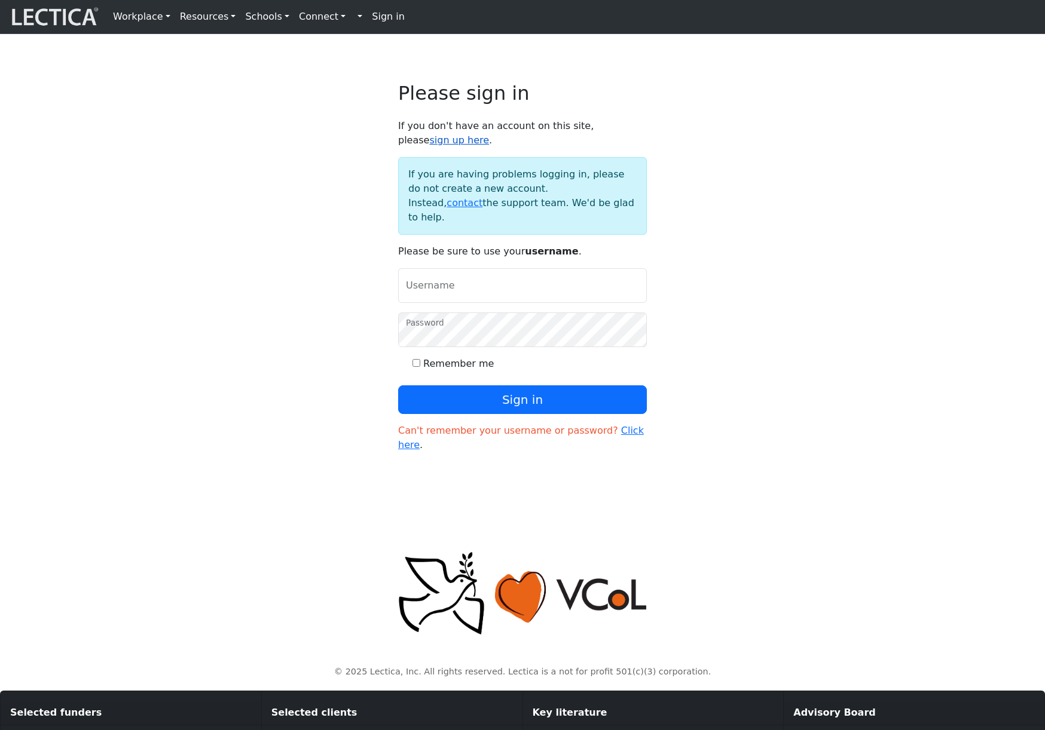
click at [489, 140] on link "sign up here" at bounding box center [459, 139] width 60 height 11
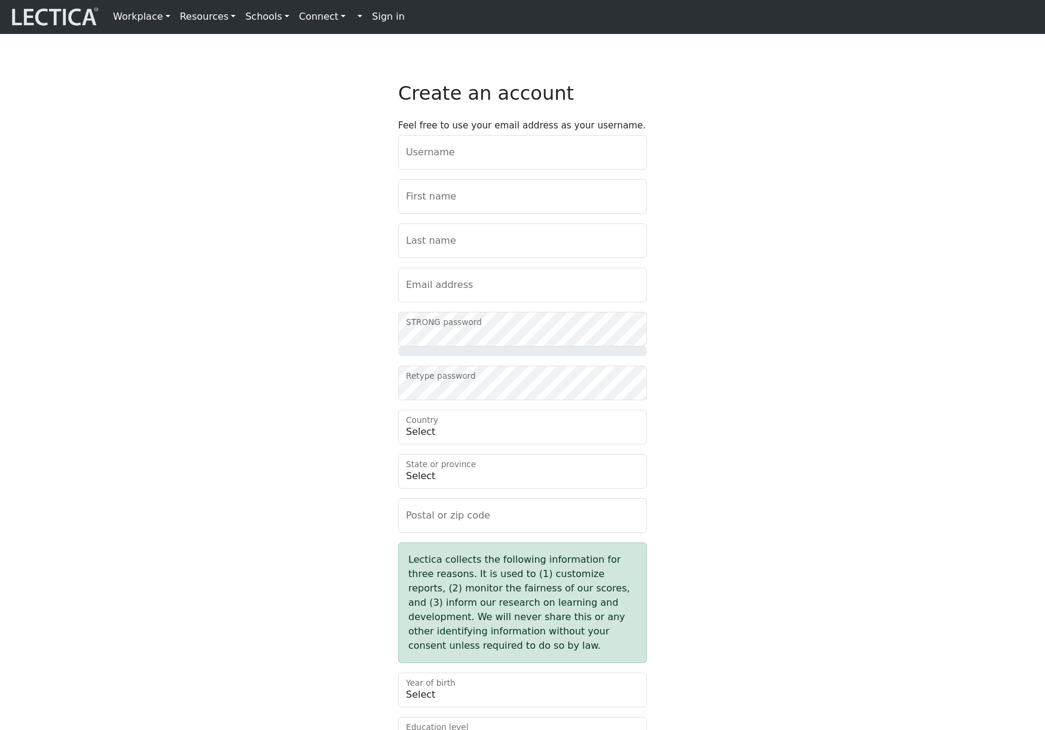
type input "nefyxepyl"
type input "Jonah"
type input "Watson"
type input "xamo@mailinator.com"
type input "49113"
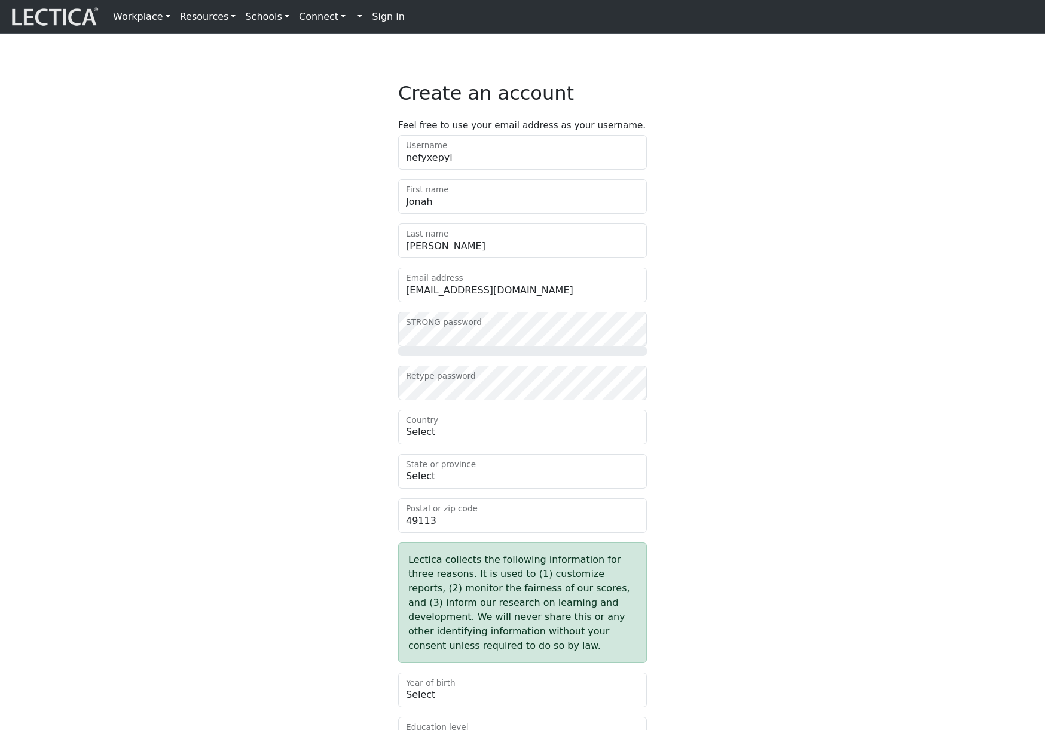
type input "Tempora consequuntur"
checkbox input "true"
select select "162"
select select "7715"
select select "1971"
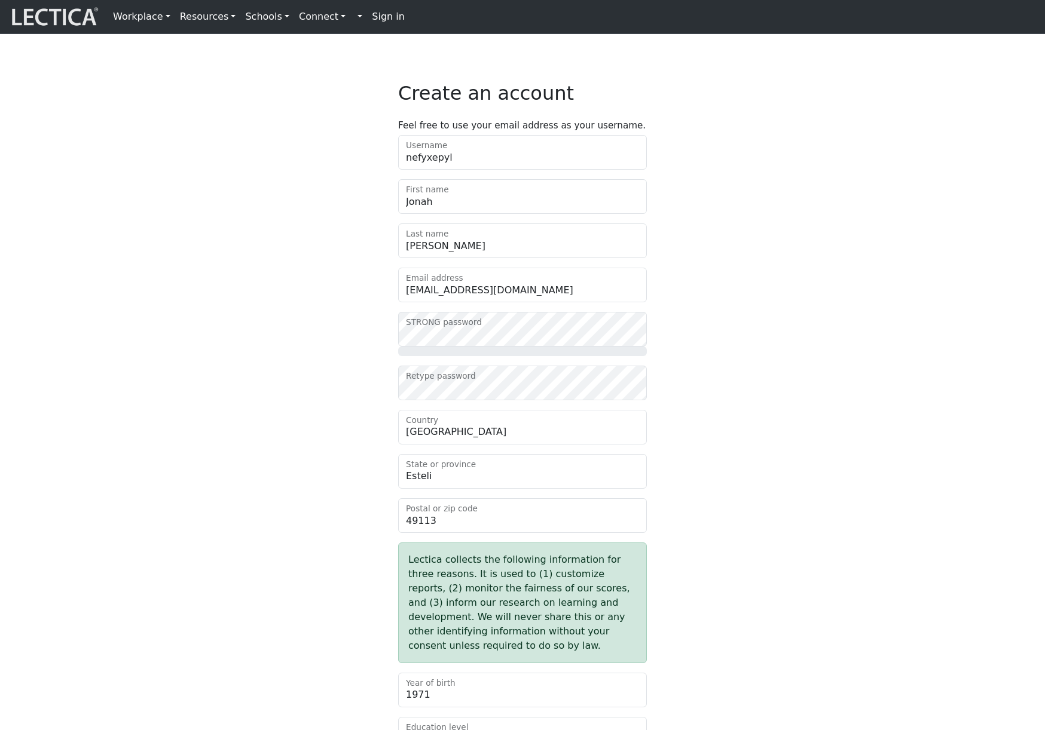
select select "10"
select select "binary"
select select "104"
select select "1996"
select select "3"
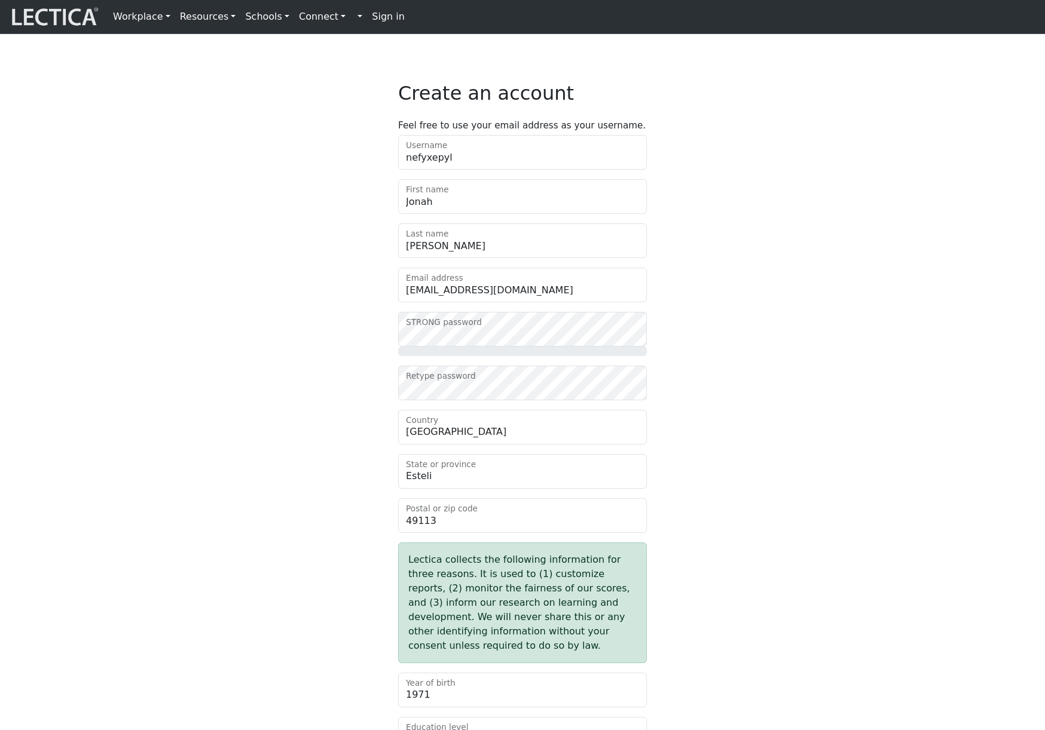
select select "3"
click at [731, 357] on div "Create an account Feel free to use your email address as your username. nefyxep…" at bounding box center [522, 600] width 789 height 1036
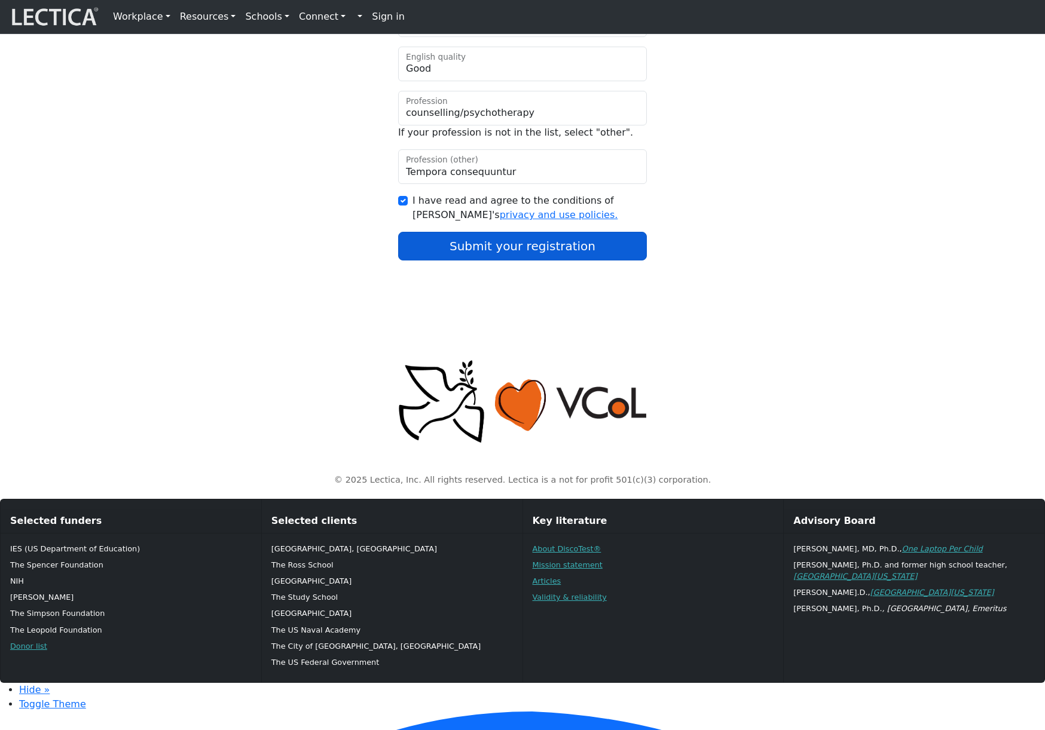
click at [473, 261] on button "Submit your registration" at bounding box center [522, 246] width 249 height 29
